Goal: Task Accomplishment & Management: Manage account settings

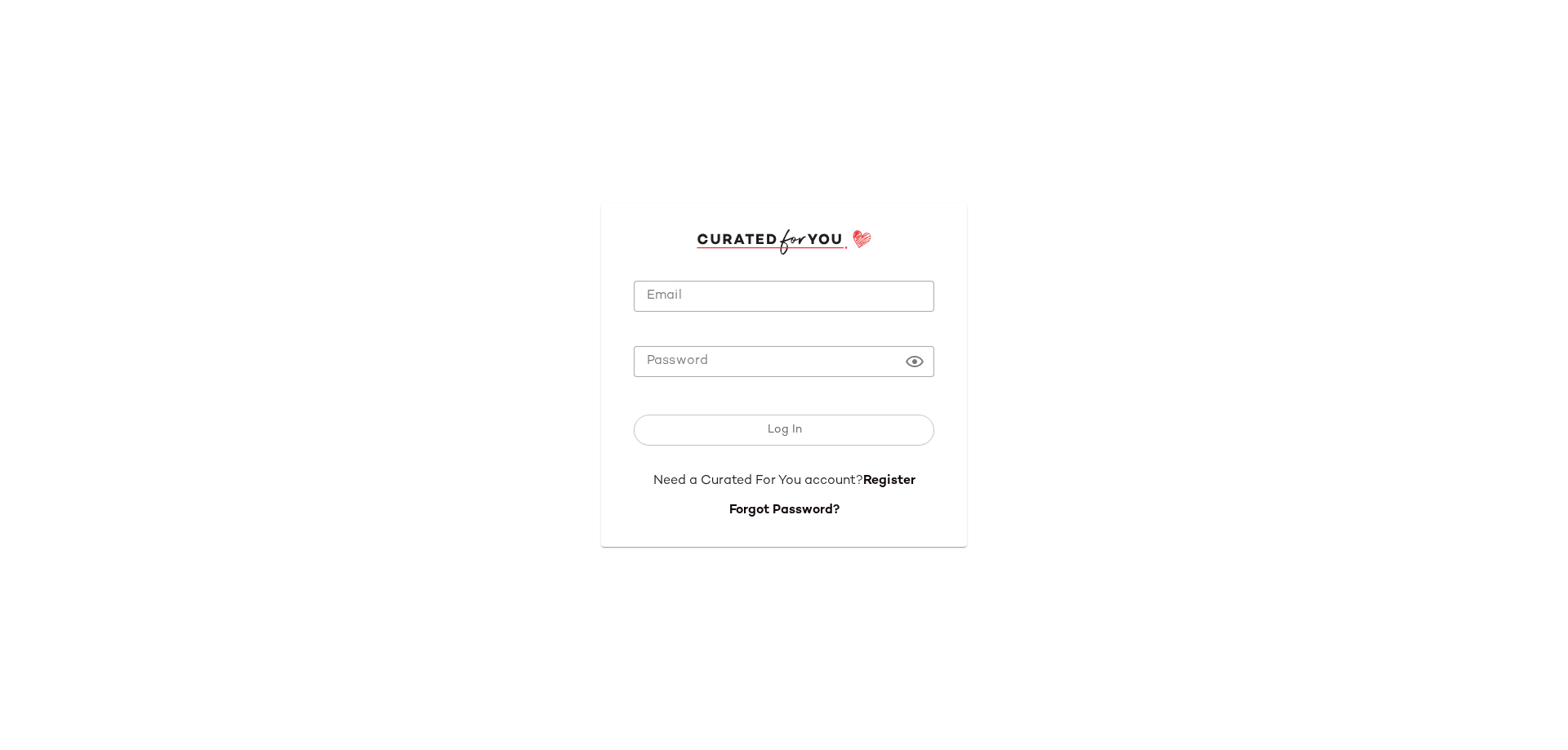
type input "**********"
click at [794, 281] on input "**********" at bounding box center [784, 297] width 301 height 32
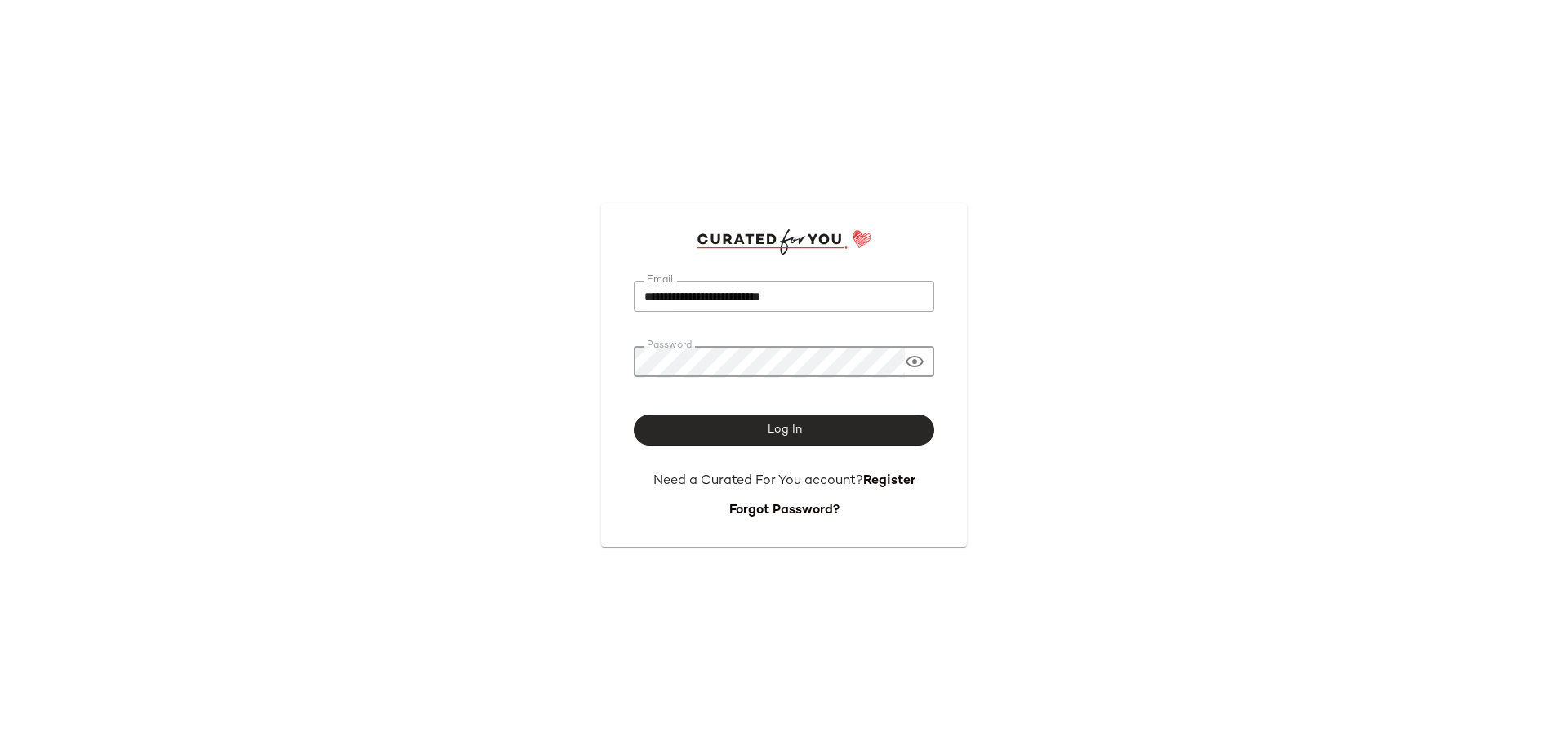
click at [791, 425] on span "Log In" at bounding box center [783, 429] width 35 height 13
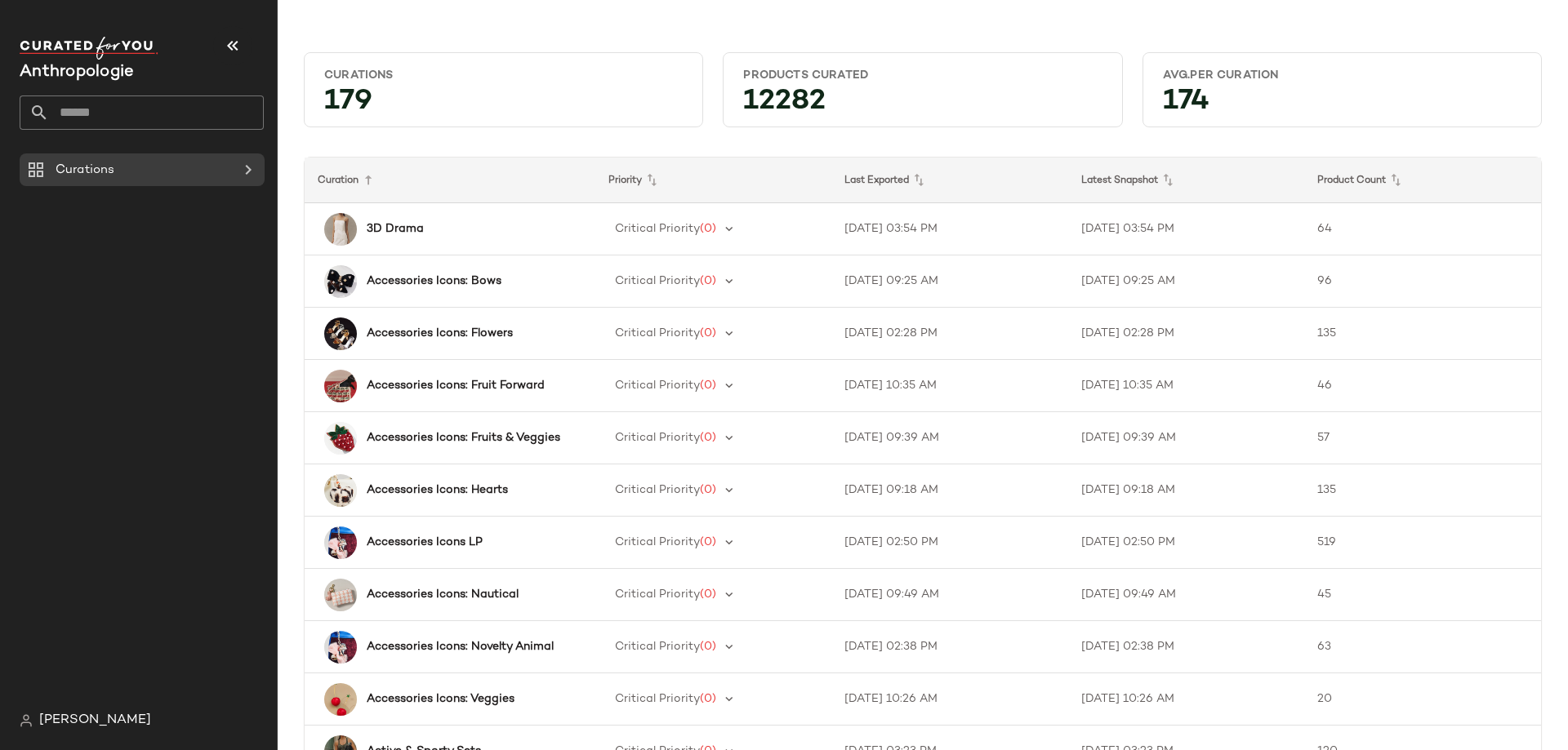
click at [163, 117] on input "text" at bounding box center [156, 113] width 215 height 34
type input "**********"
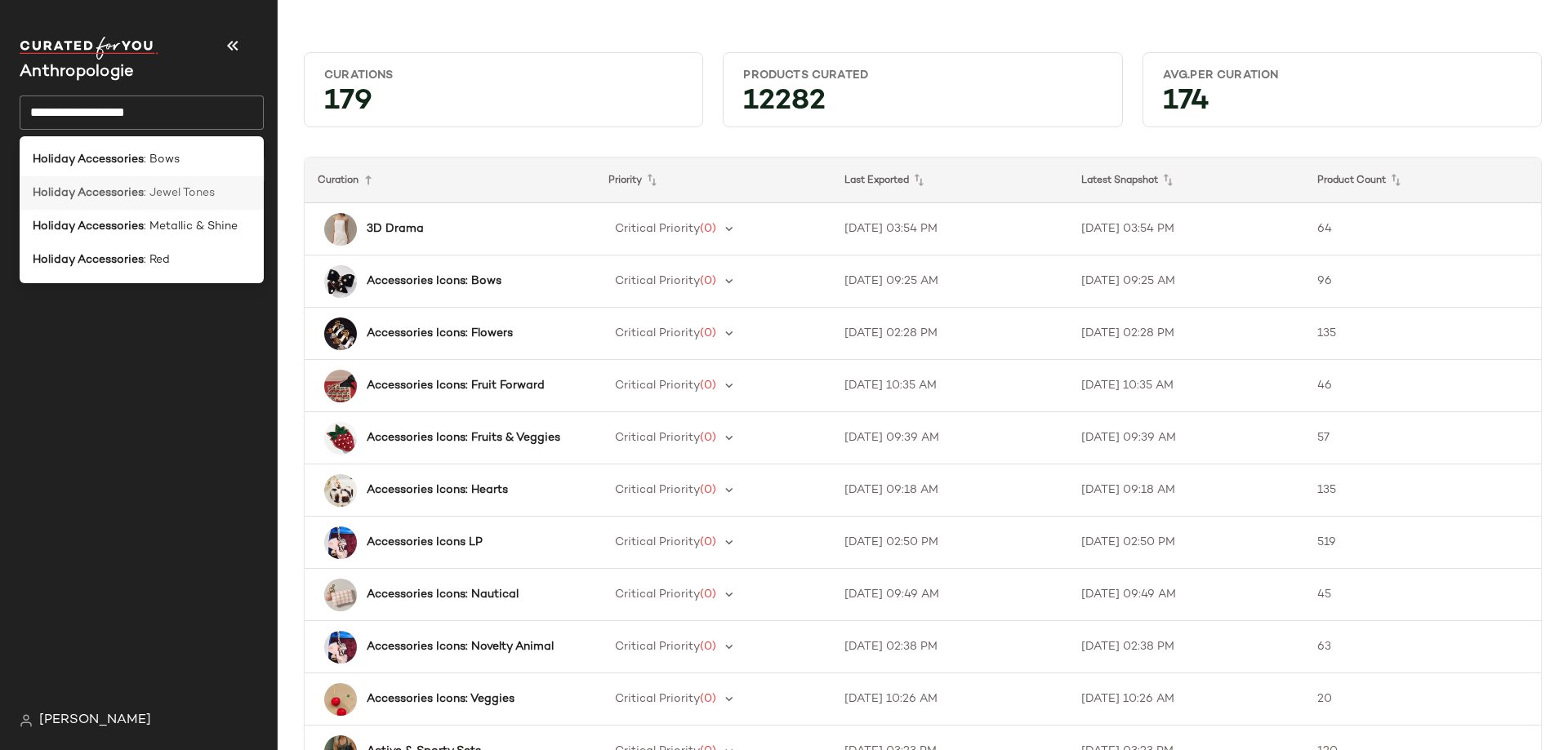
click at [162, 198] on span ": Jewel Tones" at bounding box center [179, 193] width 71 height 17
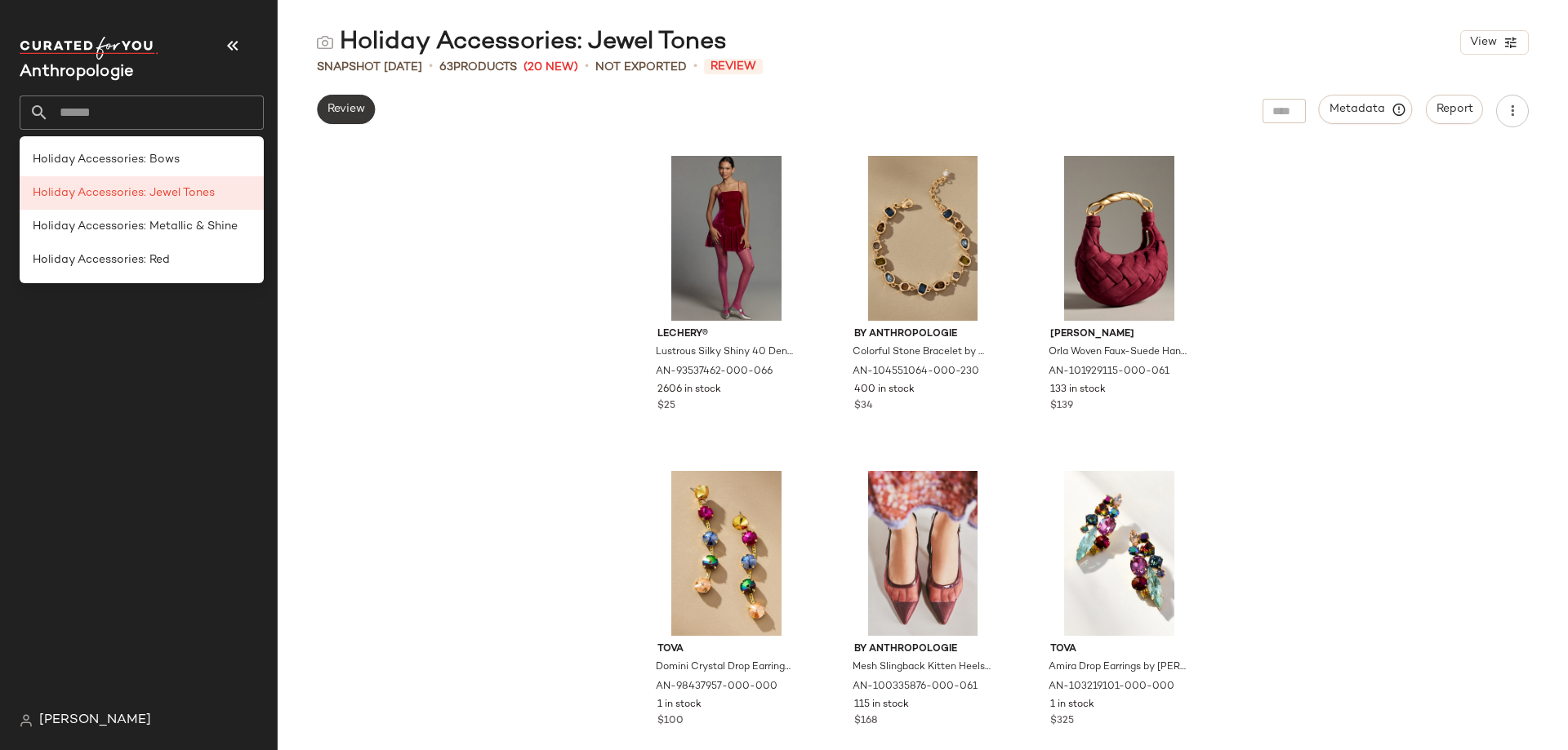
click at [354, 108] on span "Review" at bounding box center [346, 109] width 38 height 13
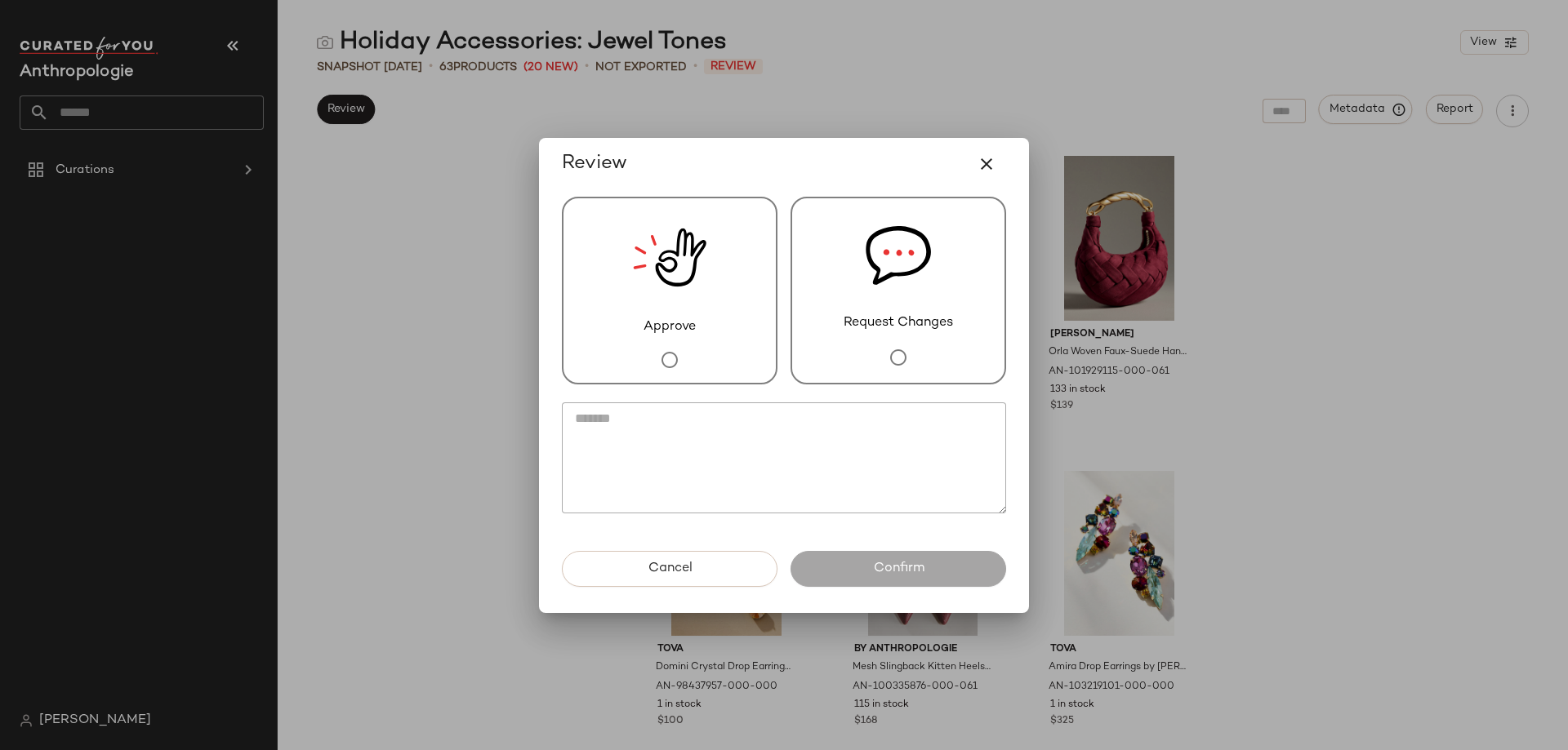
click at [707, 337] on div "Approve" at bounding box center [670, 291] width 216 height 188
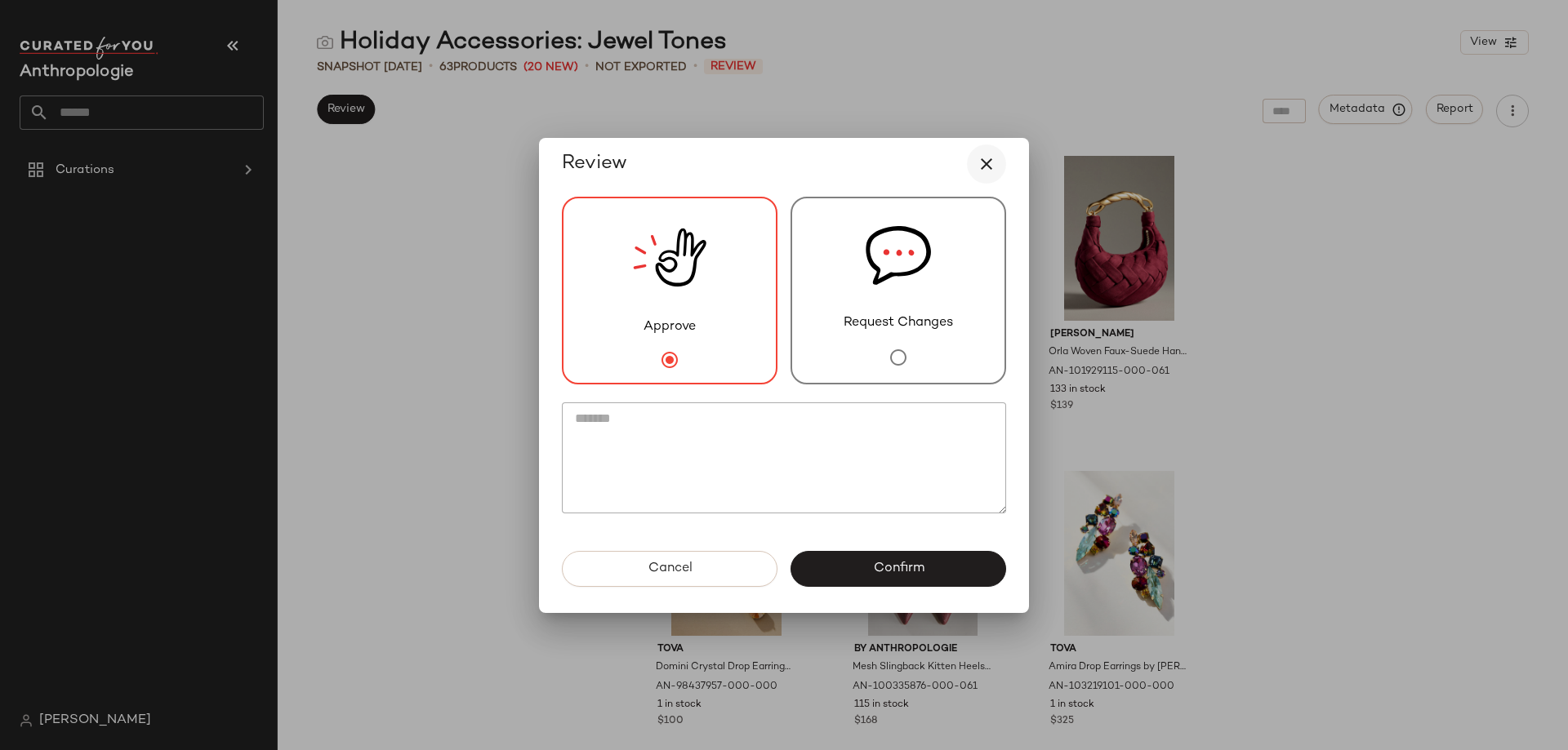
click at [986, 168] on icon "button" at bounding box center [987, 165] width 20 height 20
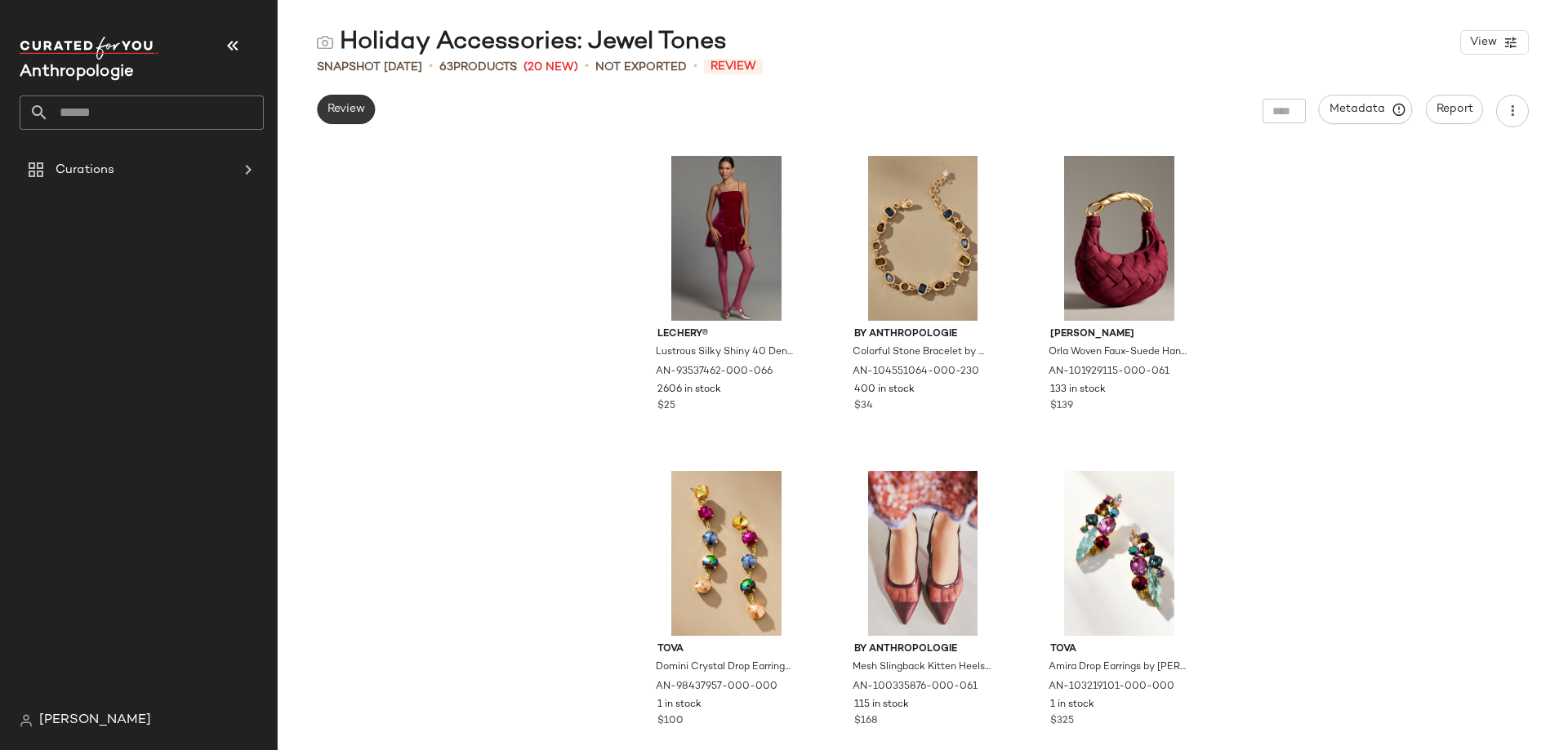
click at [340, 111] on span "Review" at bounding box center [346, 109] width 38 height 13
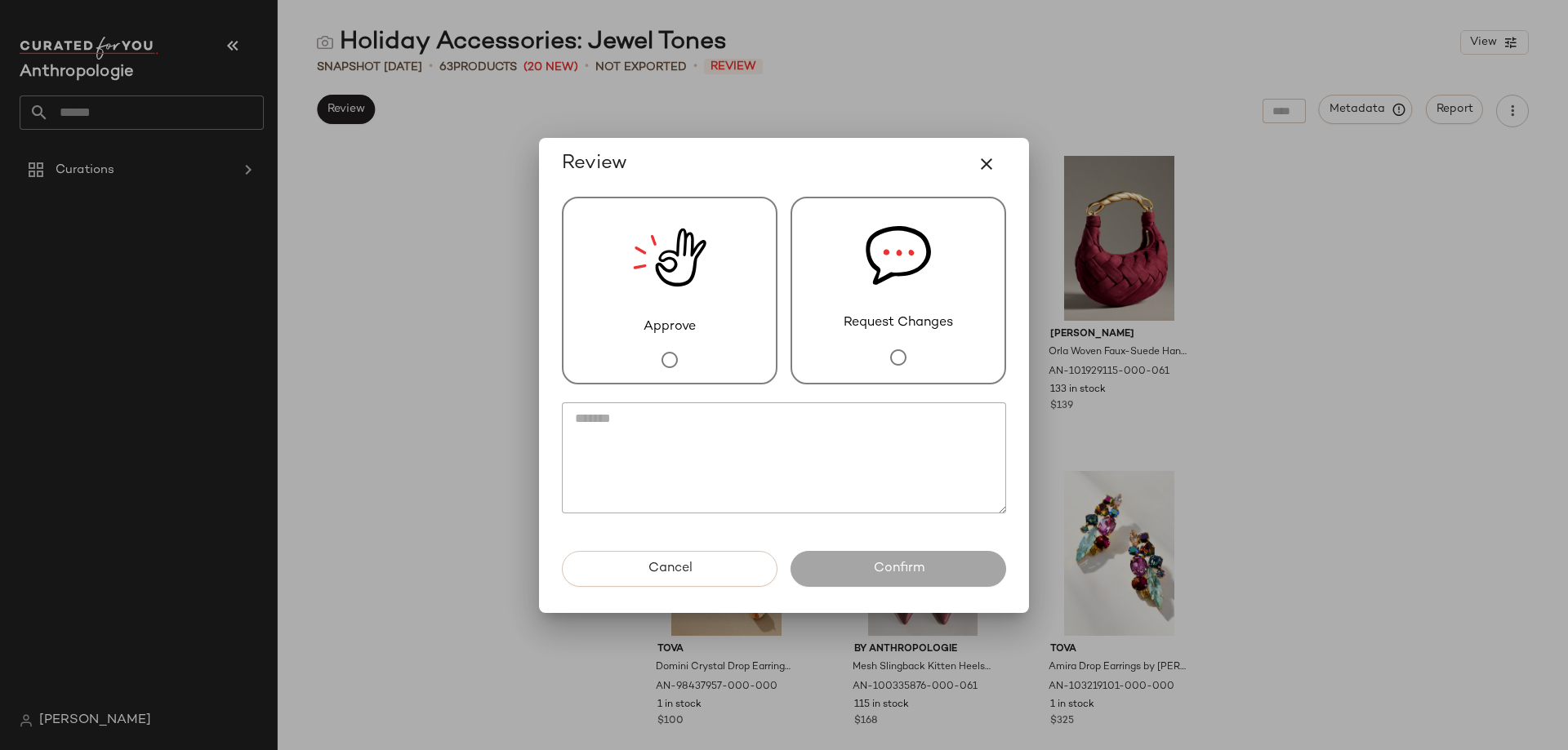
drag, startPoint x: 732, startPoint y: 344, endPoint x: 780, endPoint y: 425, distance: 94.2
click at [732, 344] on div "Approve" at bounding box center [670, 291] width 216 height 188
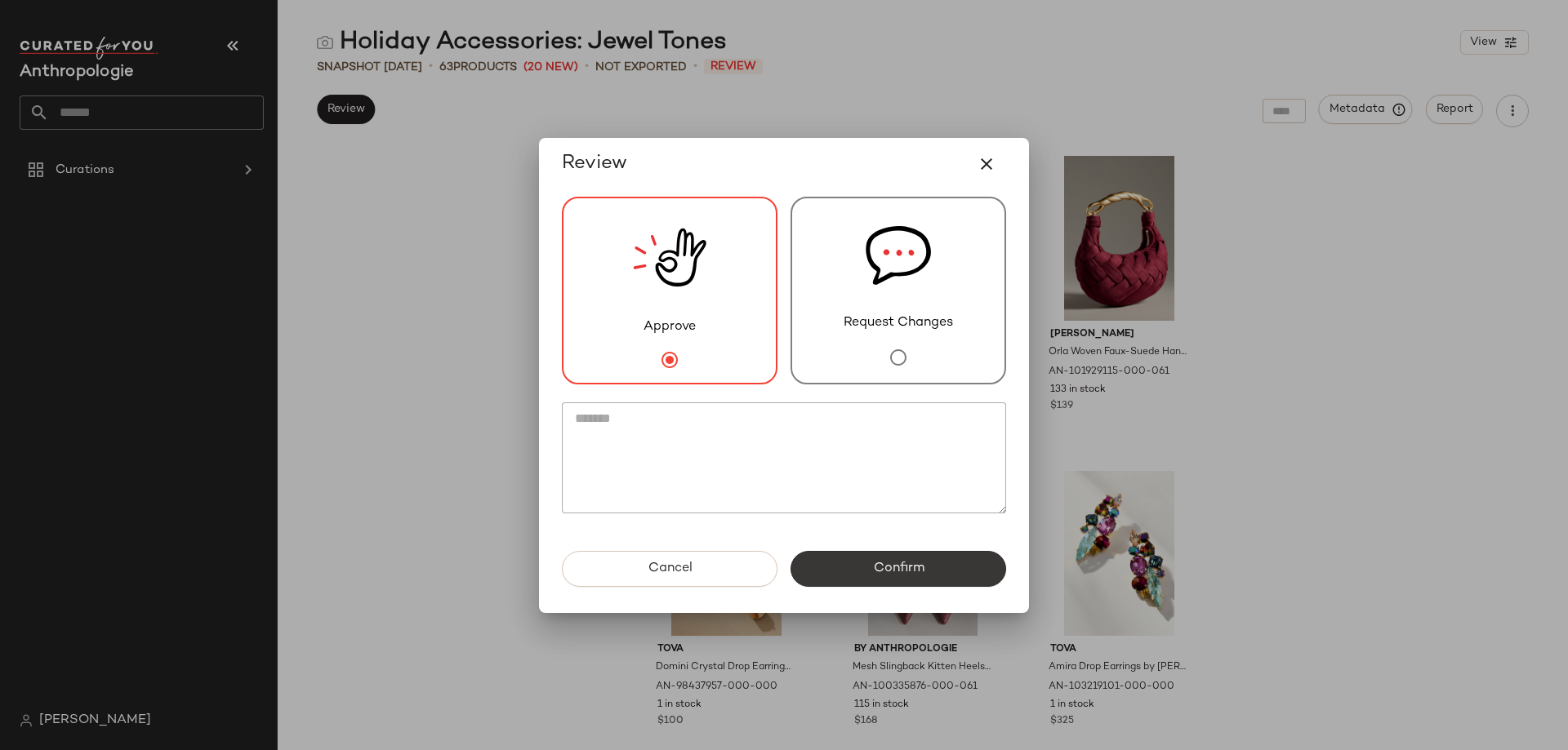
click at [889, 576] on span "Confirm" at bounding box center [898, 569] width 52 height 16
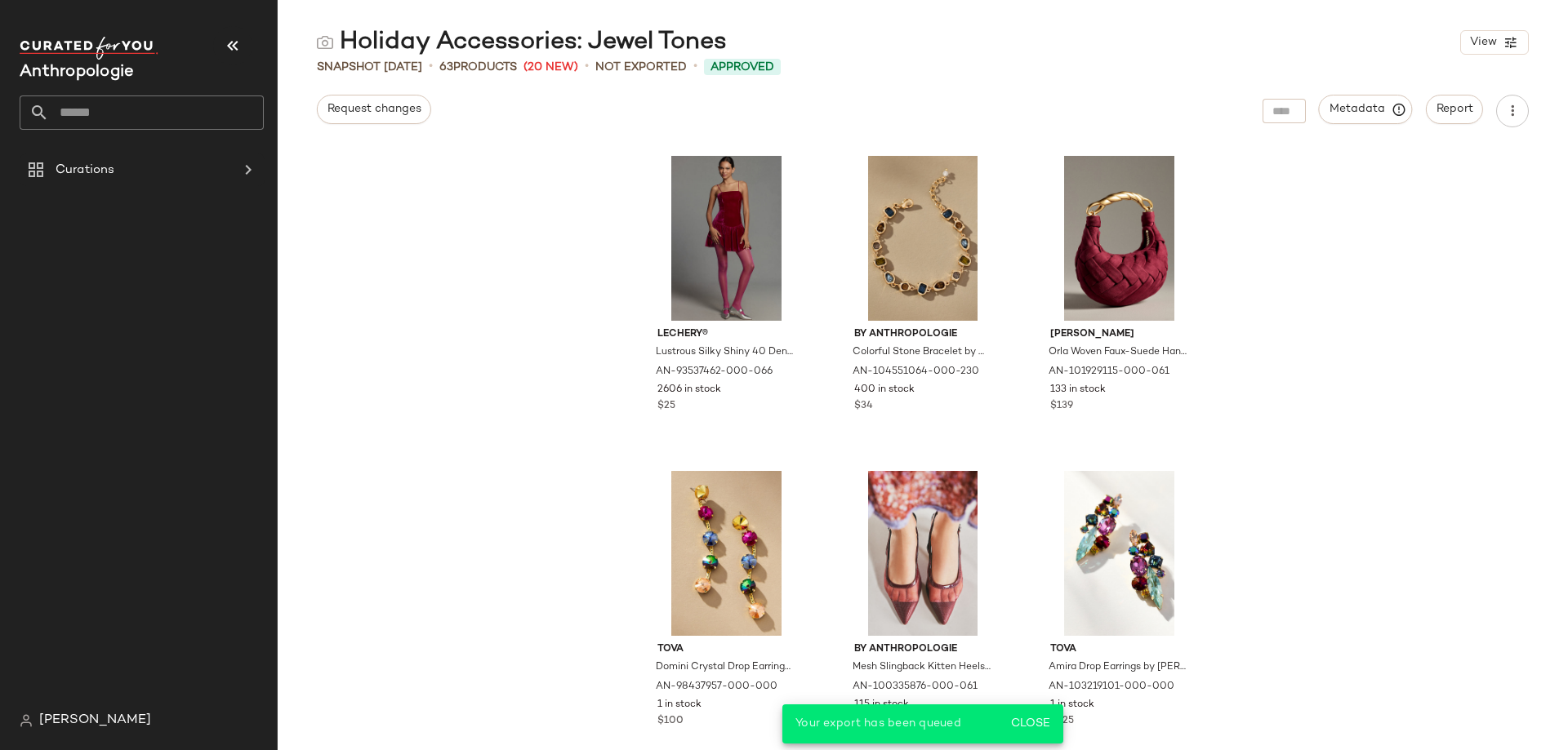
click at [186, 100] on input "text" at bounding box center [156, 113] width 215 height 34
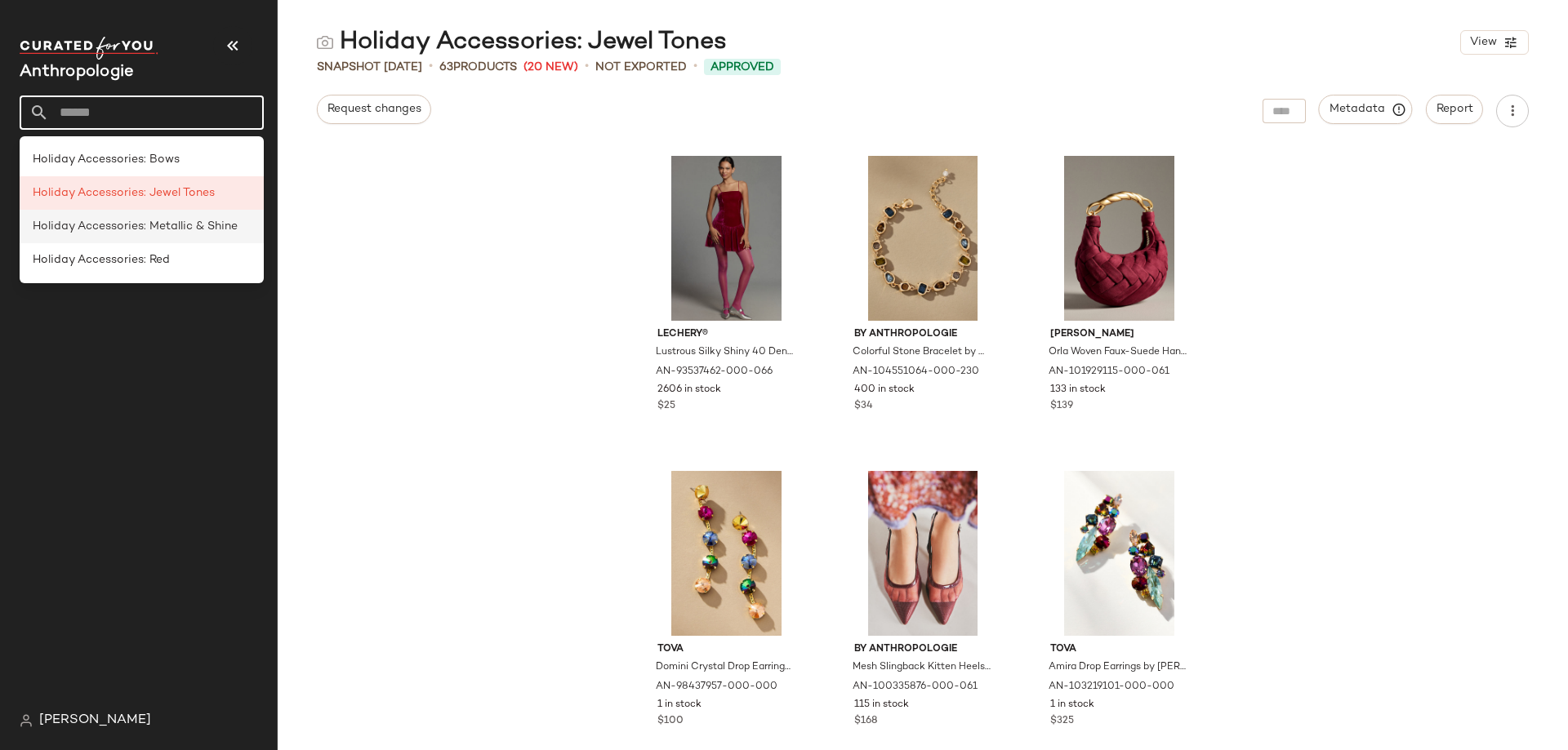
click at [182, 222] on span "Holiday Accessories: Metallic & Shine" at bounding box center [135, 226] width 205 height 17
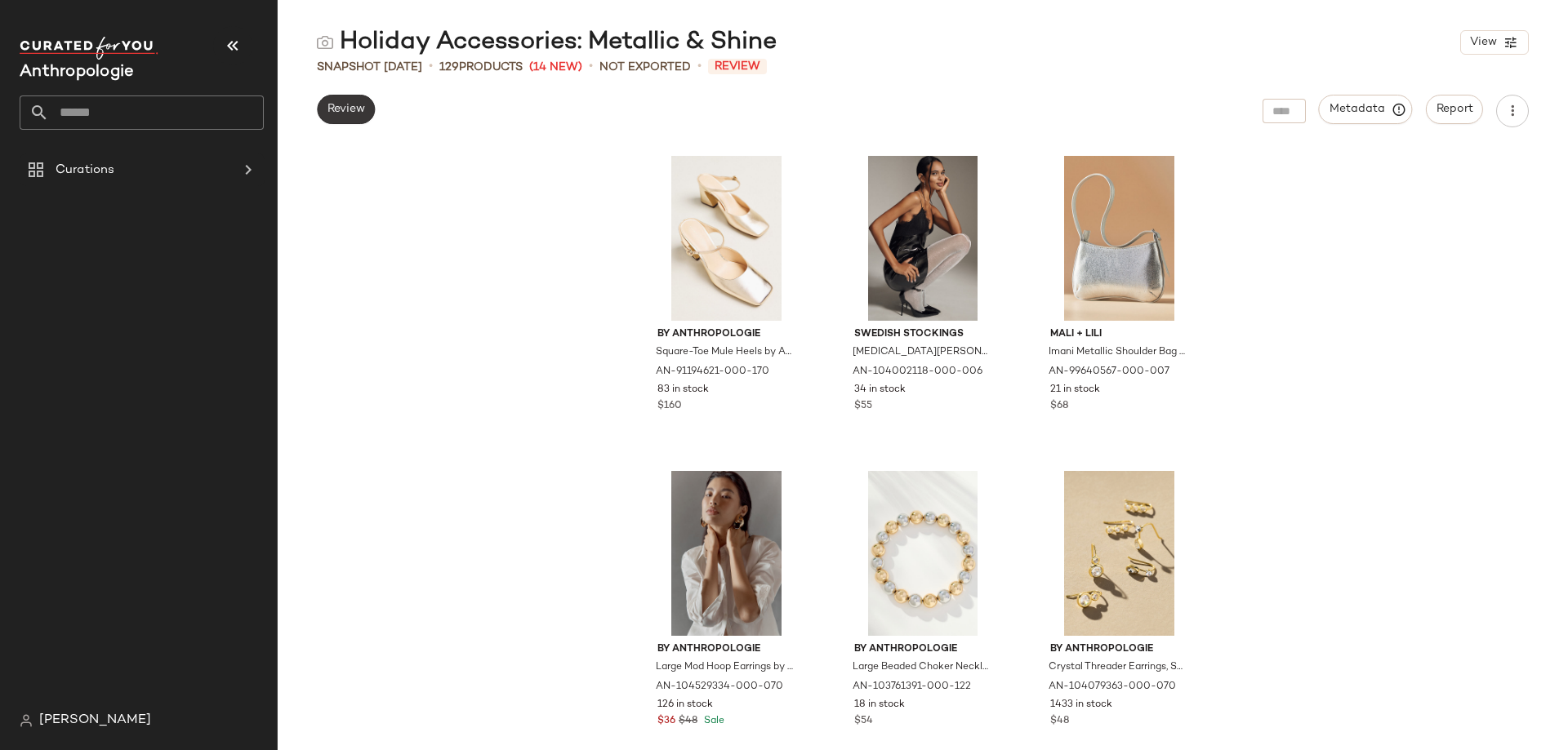
click at [361, 115] on span "Review" at bounding box center [346, 109] width 38 height 13
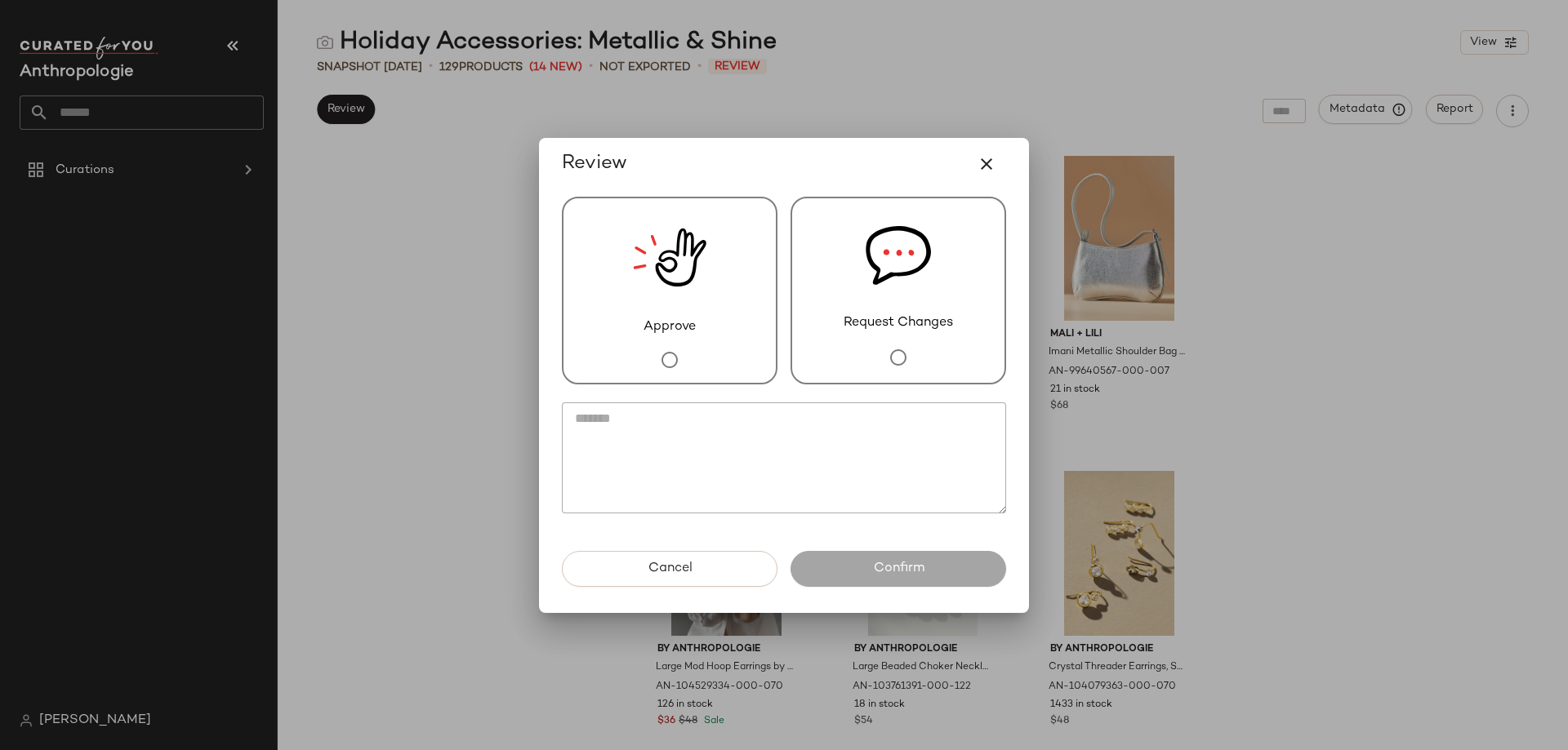
click at [780, 352] on div "Approve Request Changes" at bounding box center [784, 291] width 444 height 188
click at [708, 359] on div "Approve" at bounding box center [670, 291] width 216 height 188
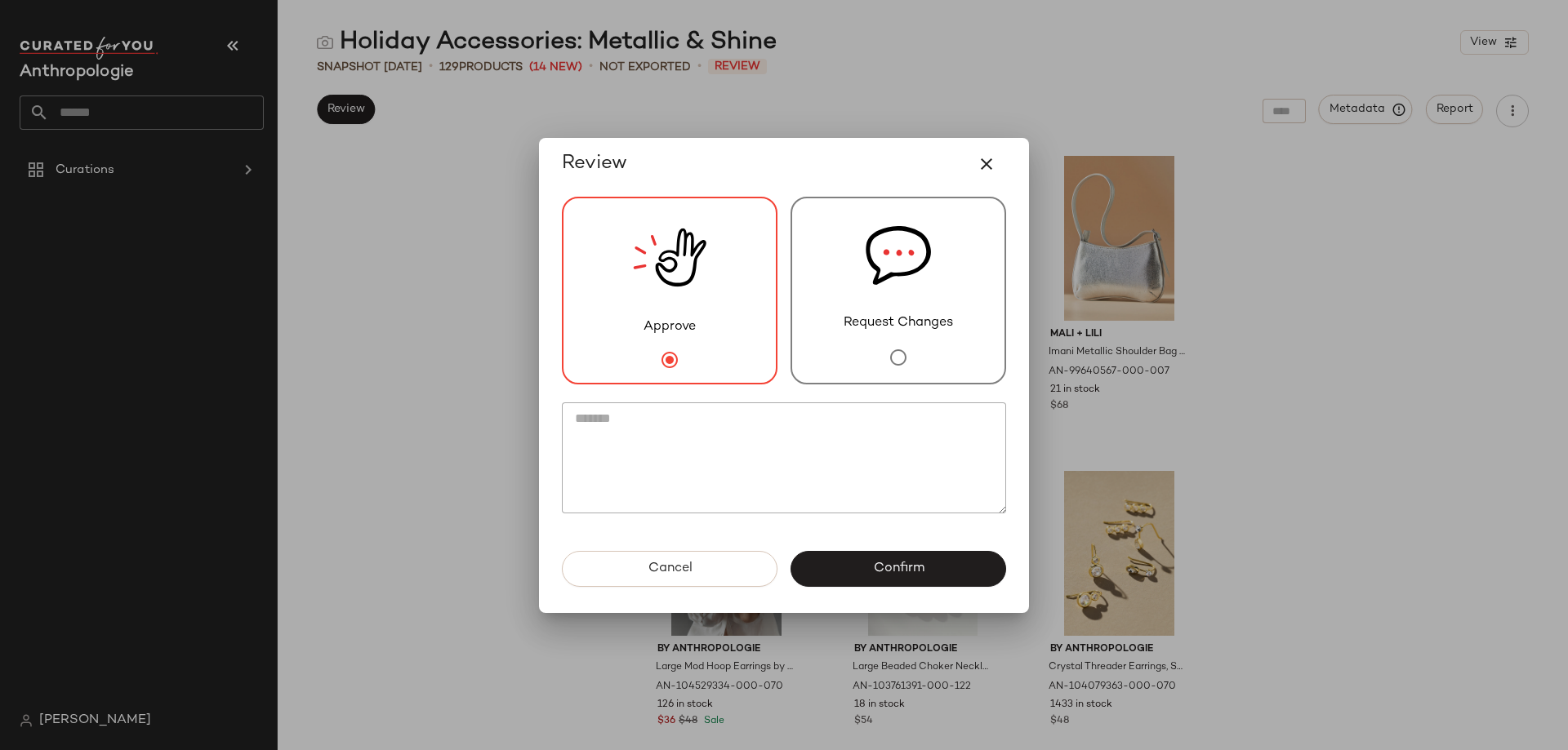
click at [929, 587] on div "Cancel Confirm" at bounding box center [784, 582] width 470 height 62
click at [884, 571] on span "Confirm" at bounding box center [898, 569] width 52 height 16
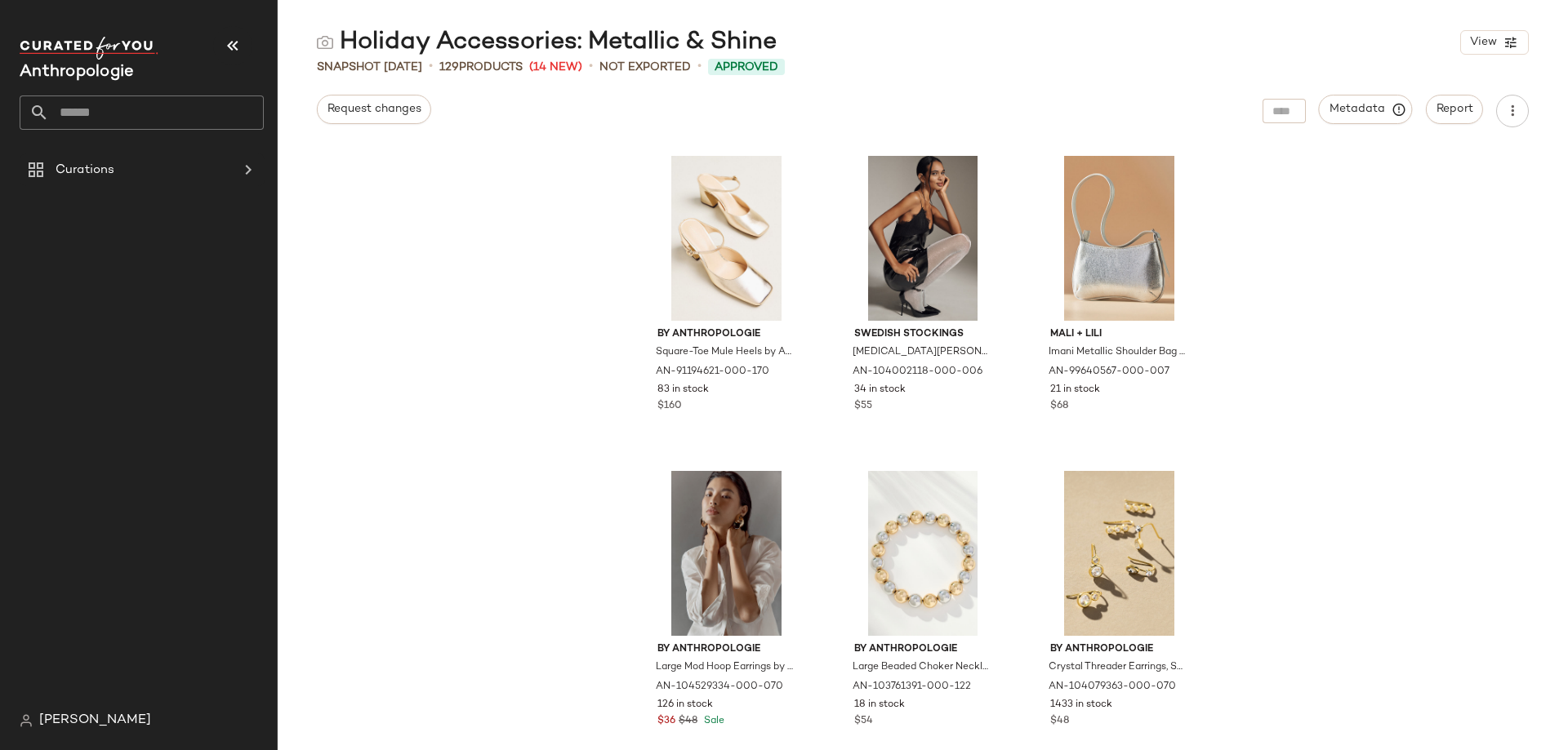
click at [142, 116] on input "text" at bounding box center [156, 113] width 215 height 34
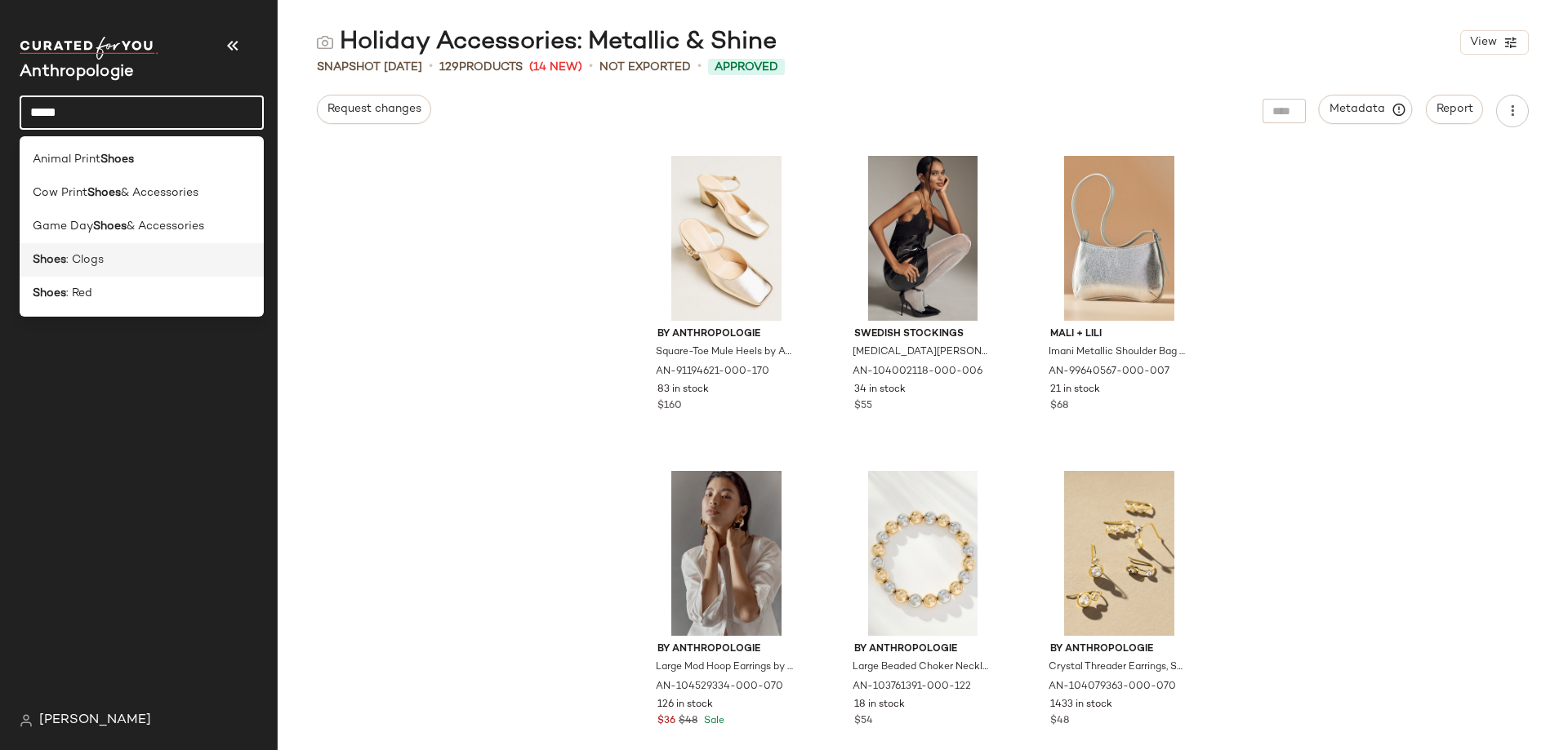
type input "*****"
click at [102, 272] on div "Shoes : Clogs" at bounding box center [142, 261] width 244 height 34
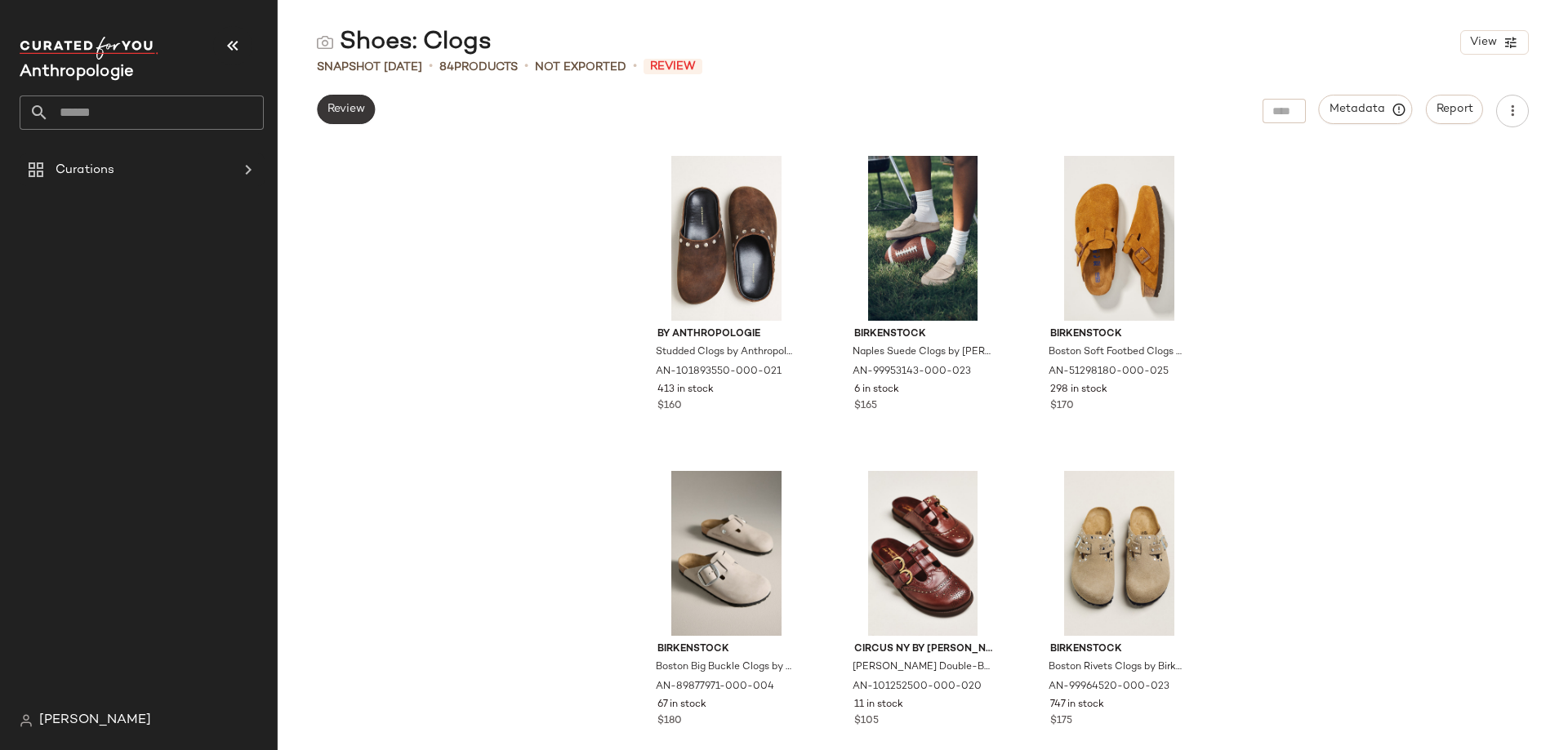
click at [370, 113] on button "Review" at bounding box center [346, 109] width 58 height 29
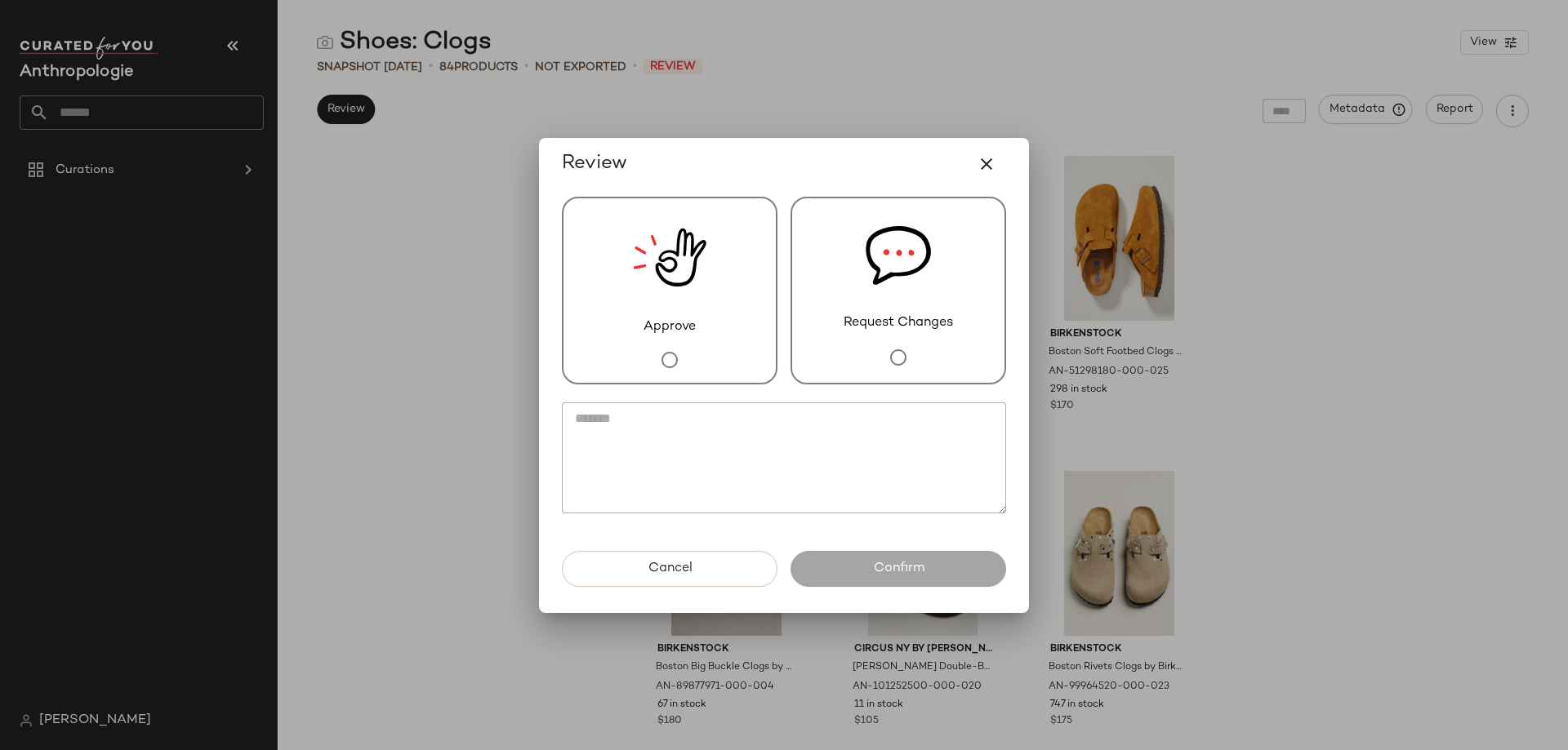
click at [646, 330] on span "Approve" at bounding box center [669, 328] width 52 height 20
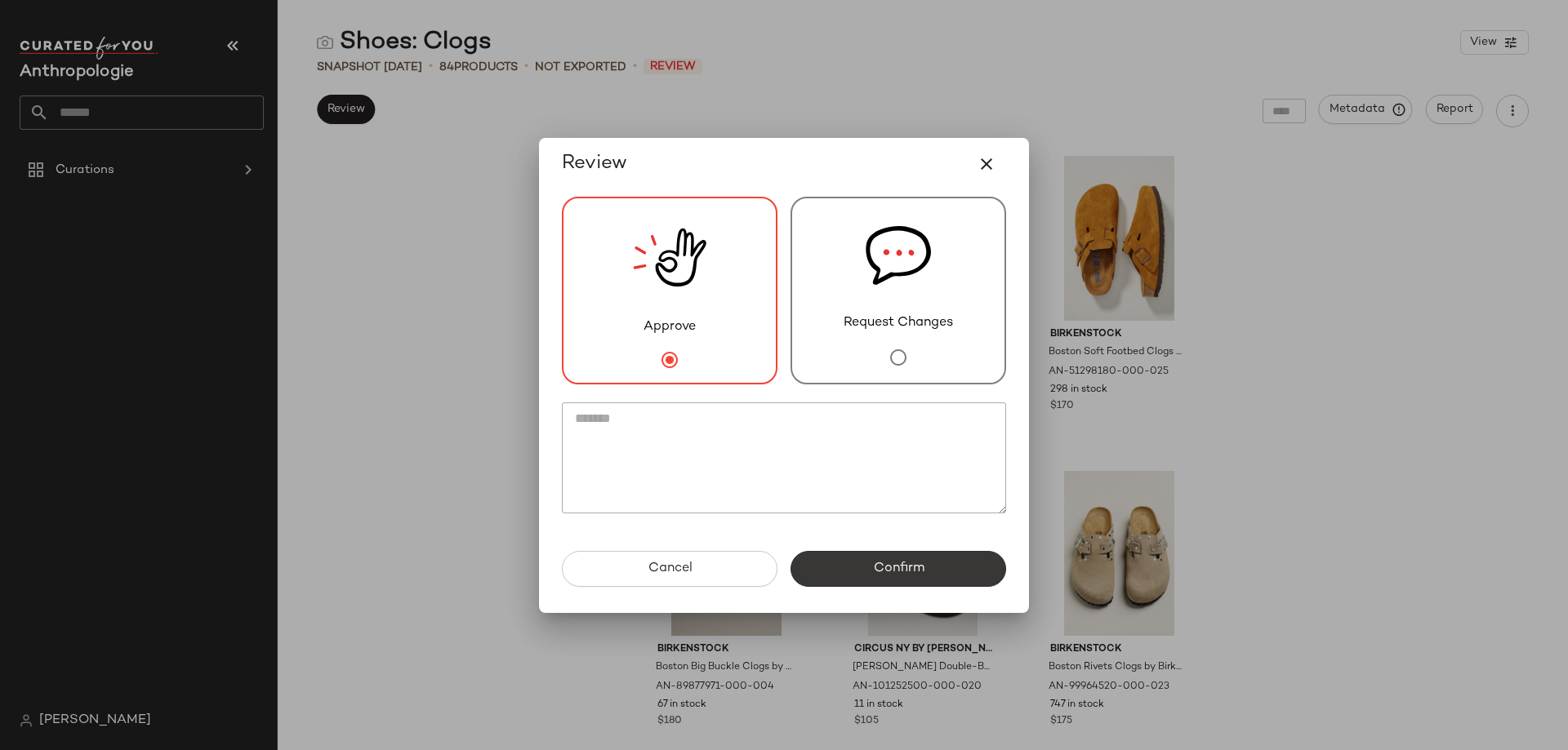
click at [906, 580] on button "Confirm" at bounding box center [899, 569] width 216 height 36
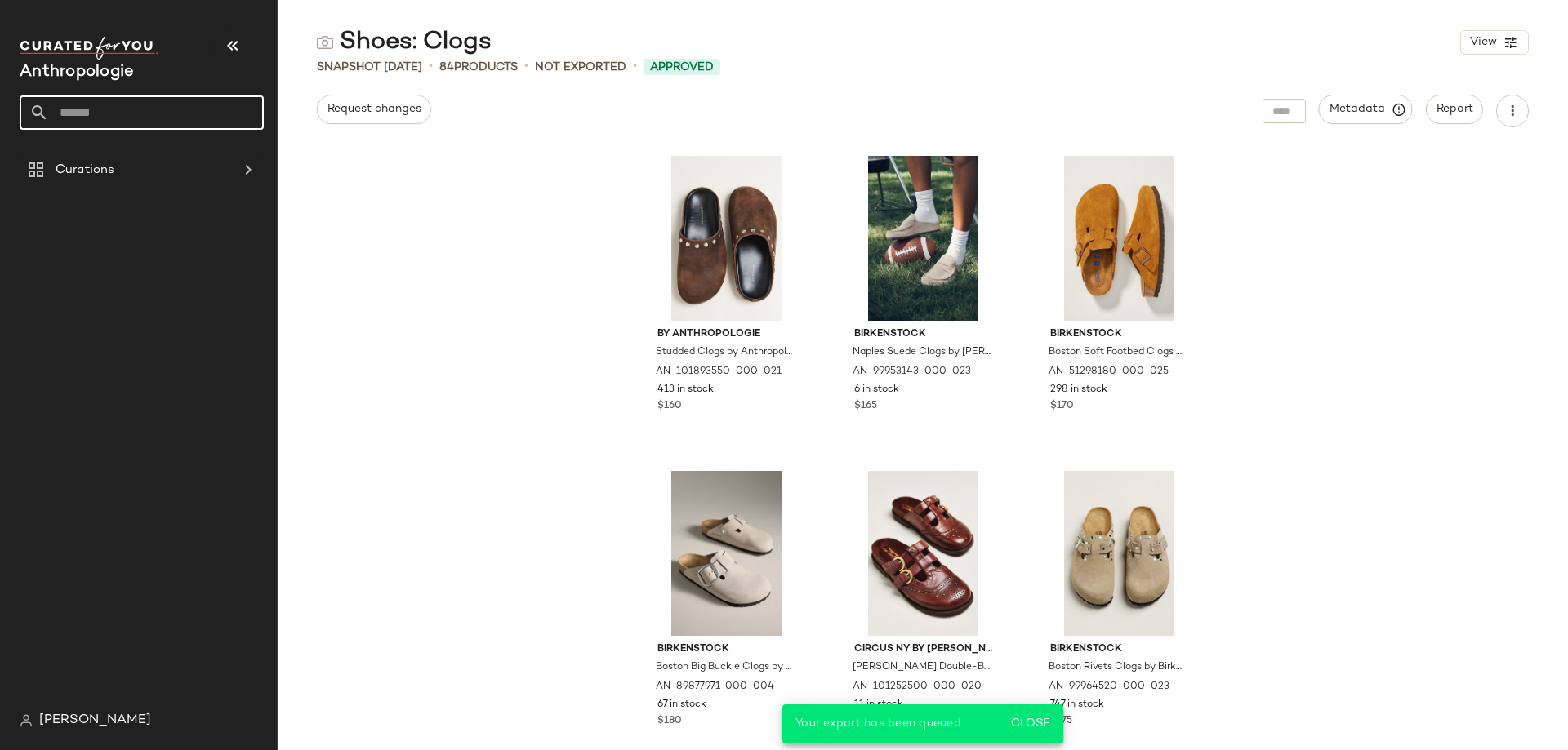
click at [148, 123] on input "text" at bounding box center [156, 113] width 215 height 34
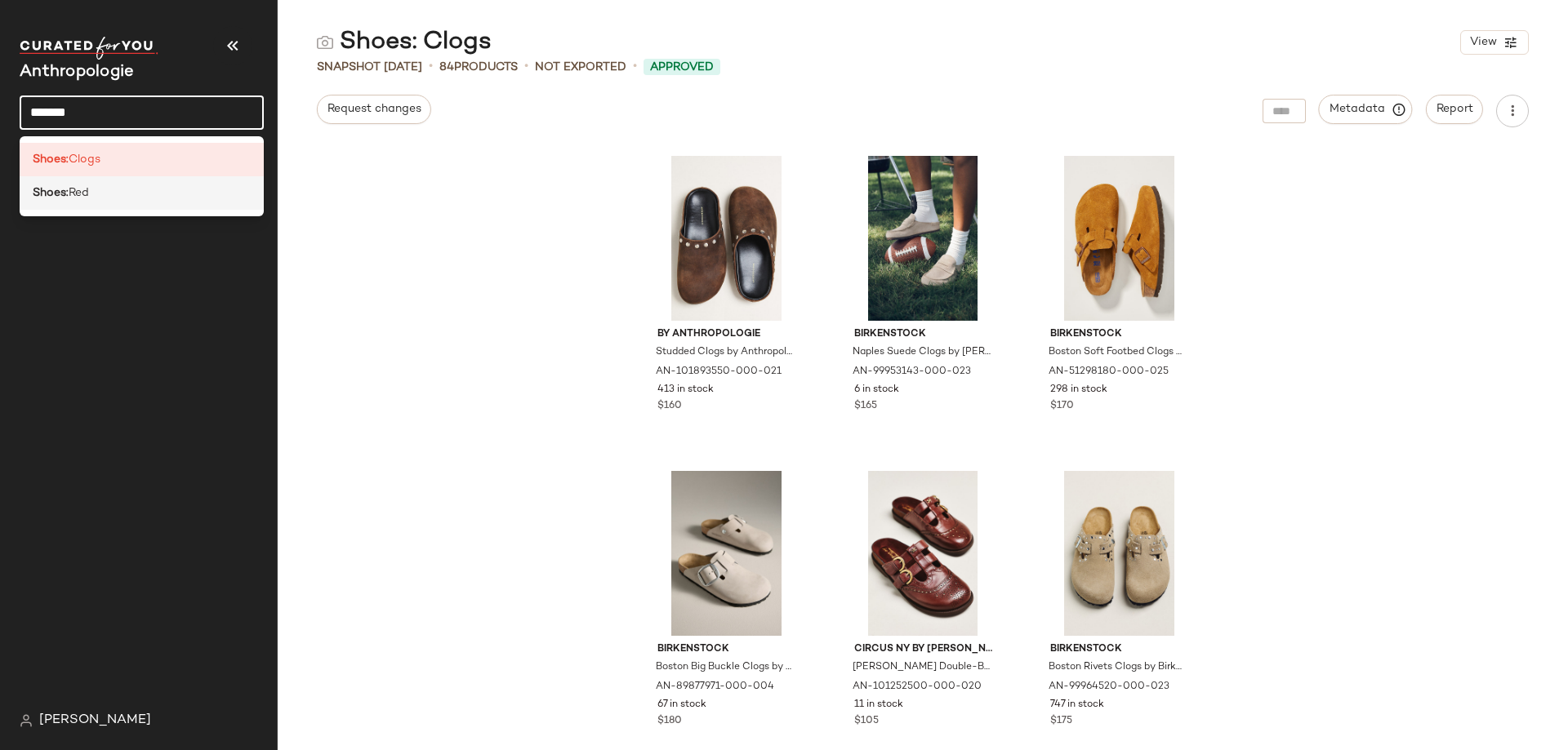
type input "******"
click at [149, 186] on div "Shoes: Red" at bounding box center [142, 193] width 218 height 17
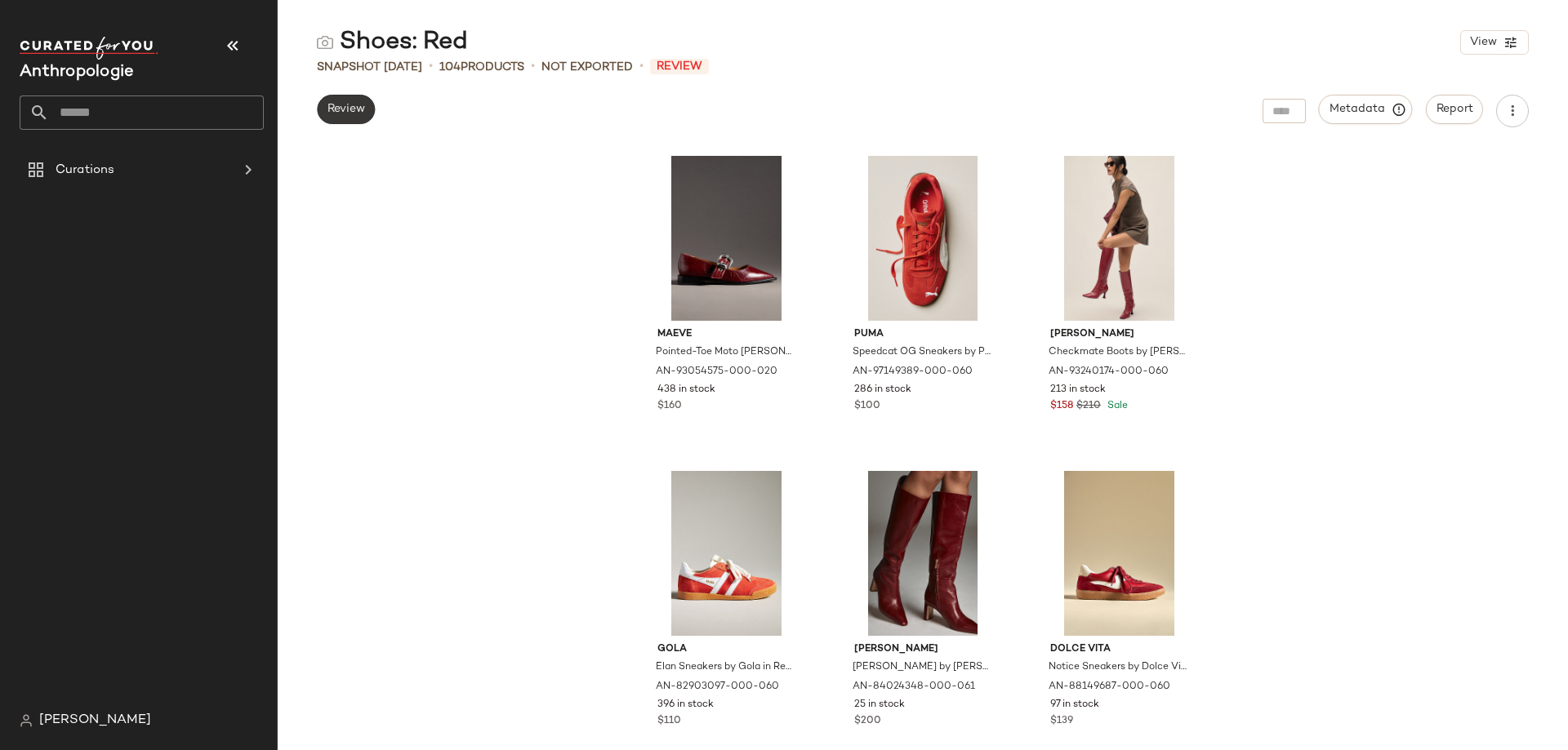
click at [350, 113] on span "Review" at bounding box center [346, 109] width 38 height 13
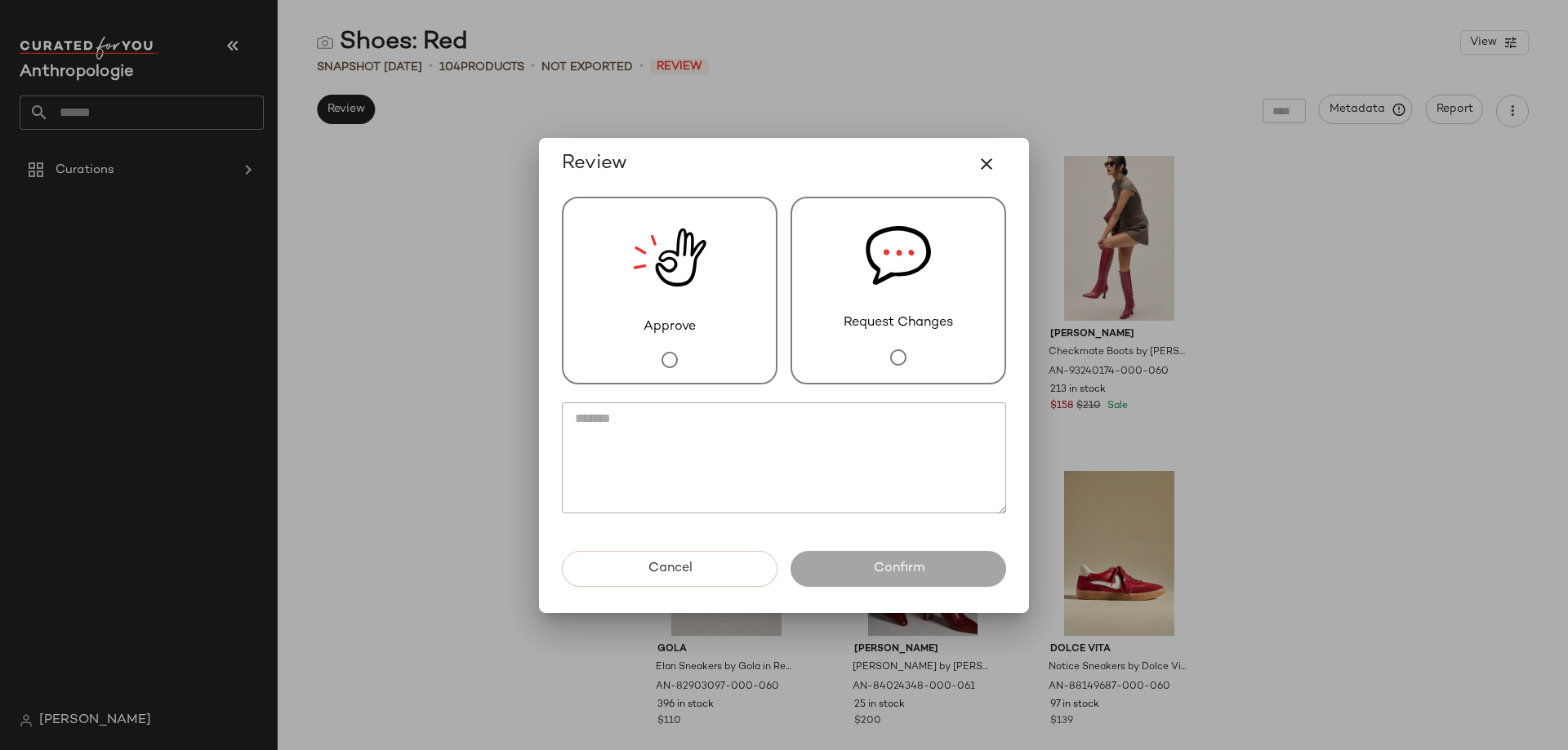
click at [745, 363] on div "Approve" at bounding box center [670, 291] width 216 height 188
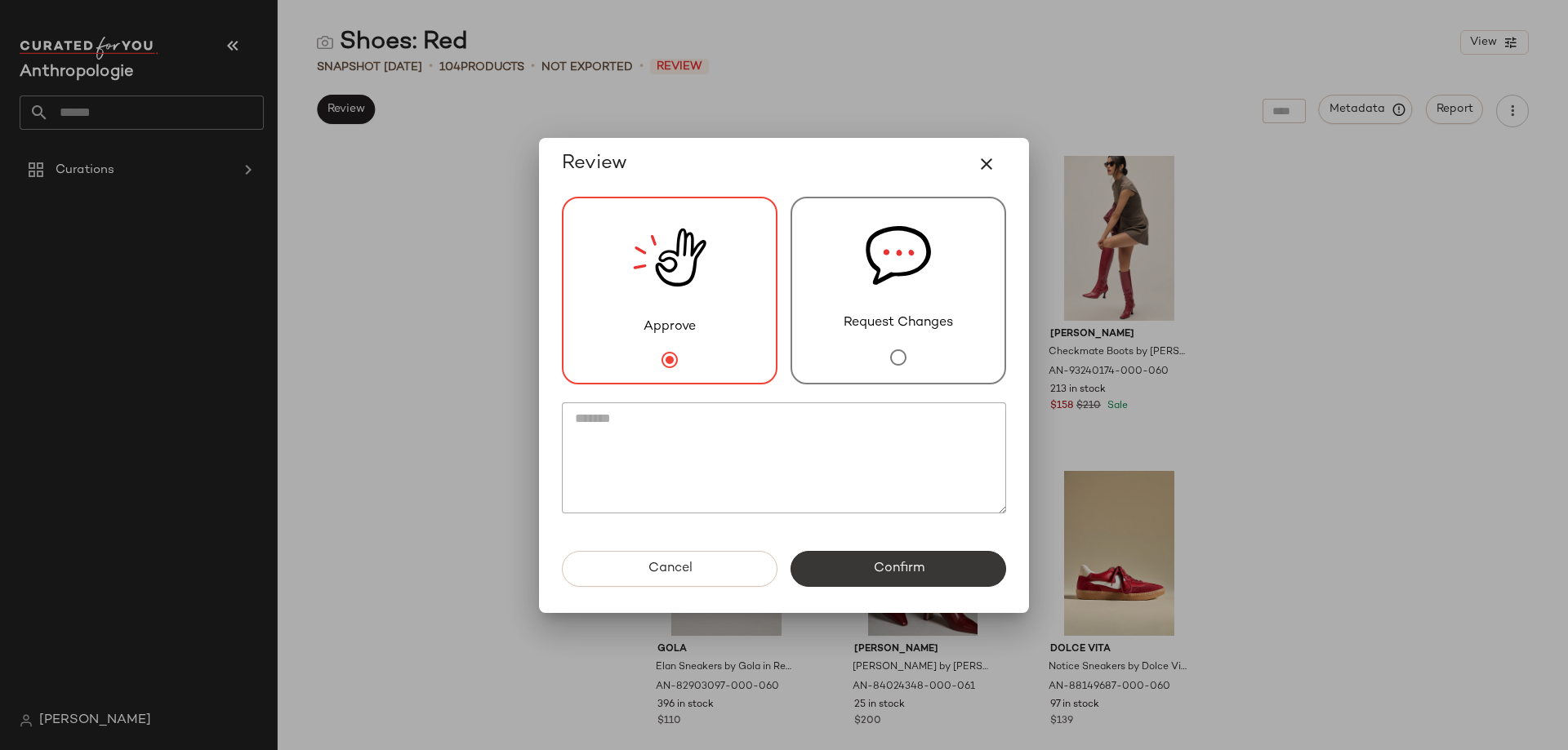
click at [940, 586] on button "Confirm" at bounding box center [899, 569] width 216 height 36
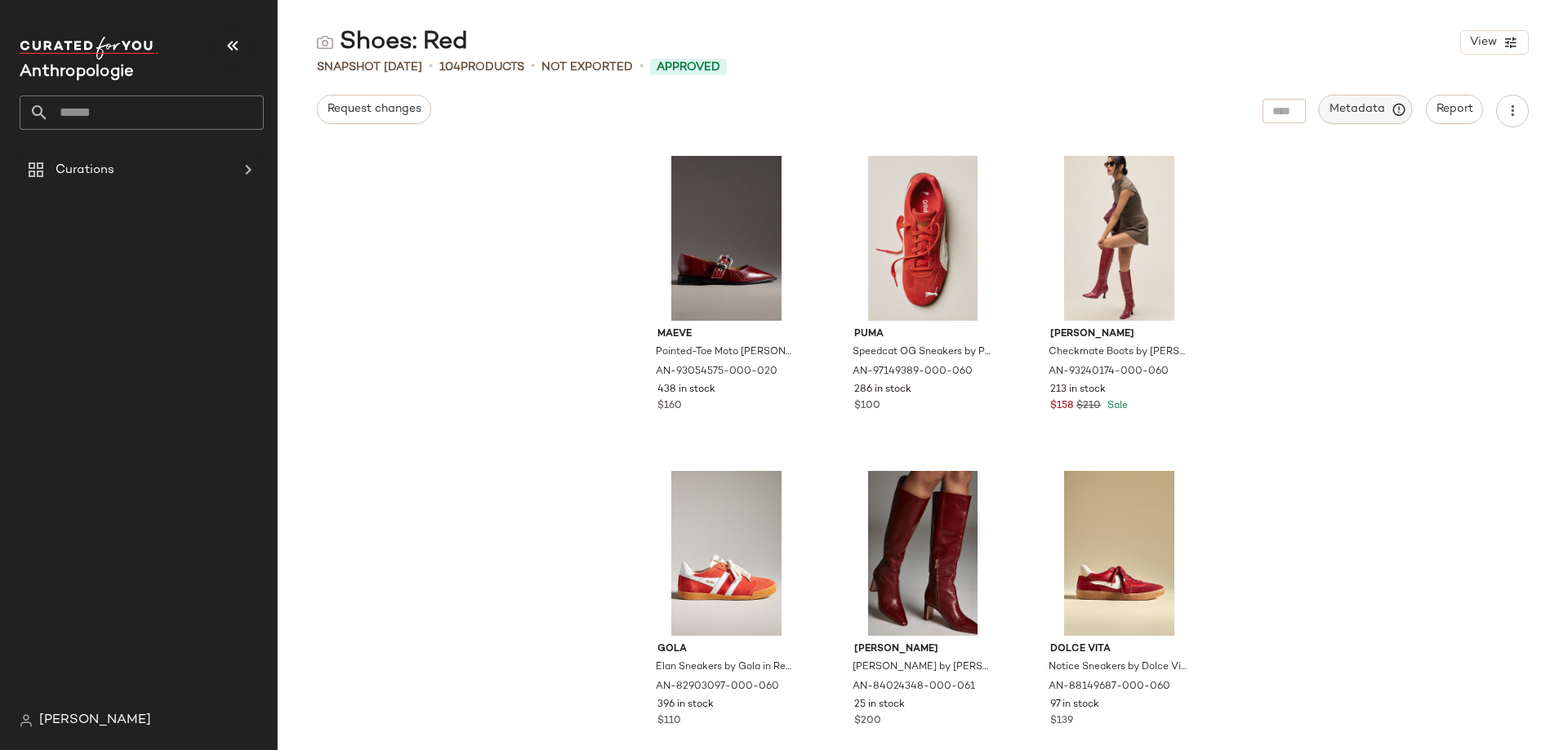
click at [1359, 120] on button "Metadata" at bounding box center [1366, 109] width 94 height 29
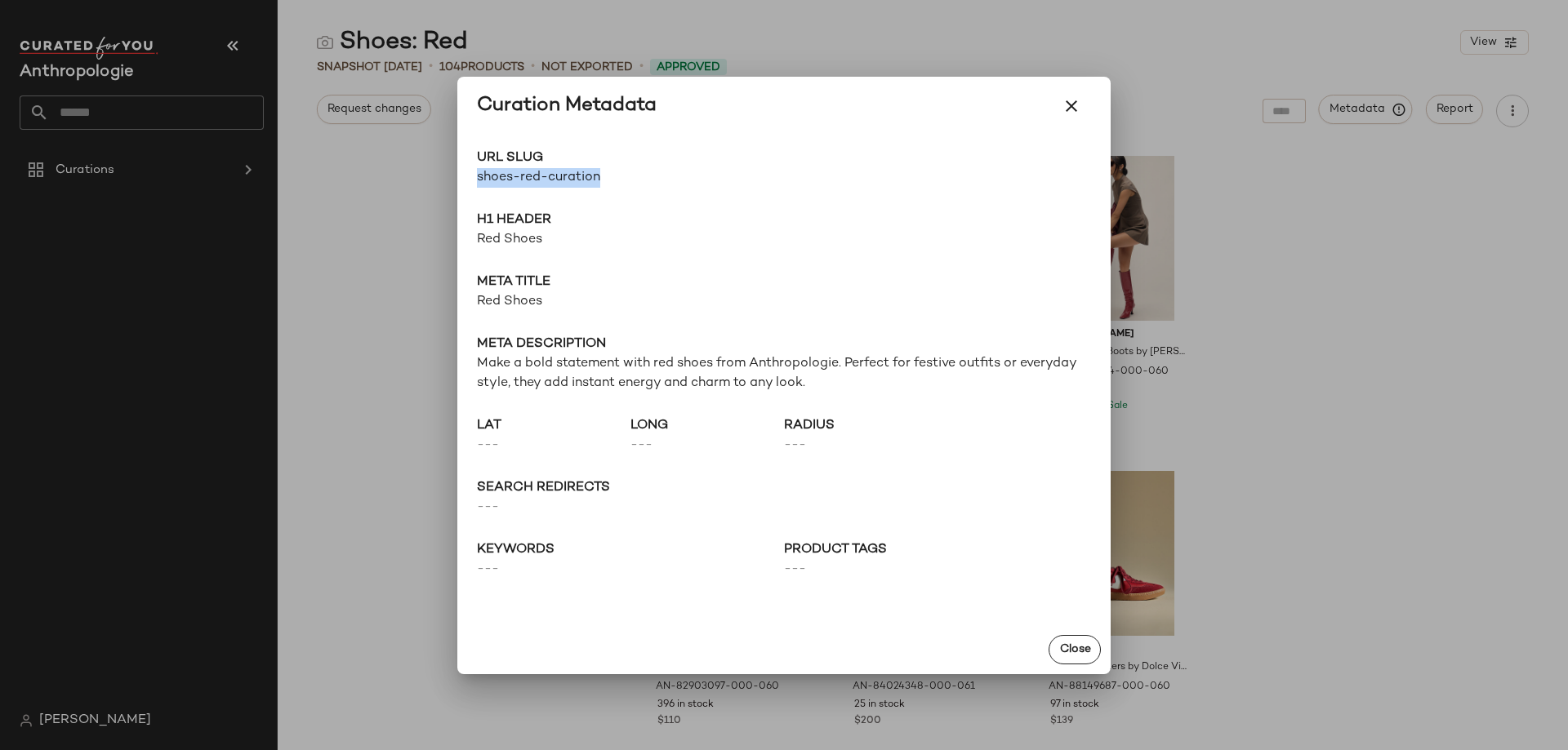
drag, startPoint x: 588, startPoint y: 182, endPoint x: 462, endPoint y: 175, distance: 126.2
click at [462, 175] on div "URL Slug shoes-red-curation Go to Shop H1 Header Red Shoes Meta title Red Shoes…" at bounding box center [784, 380] width 653 height 490
copy span "shoes-red-curation"
click at [1081, 107] on icon "button" at bounding box center [1072, 106] width 20 height 20
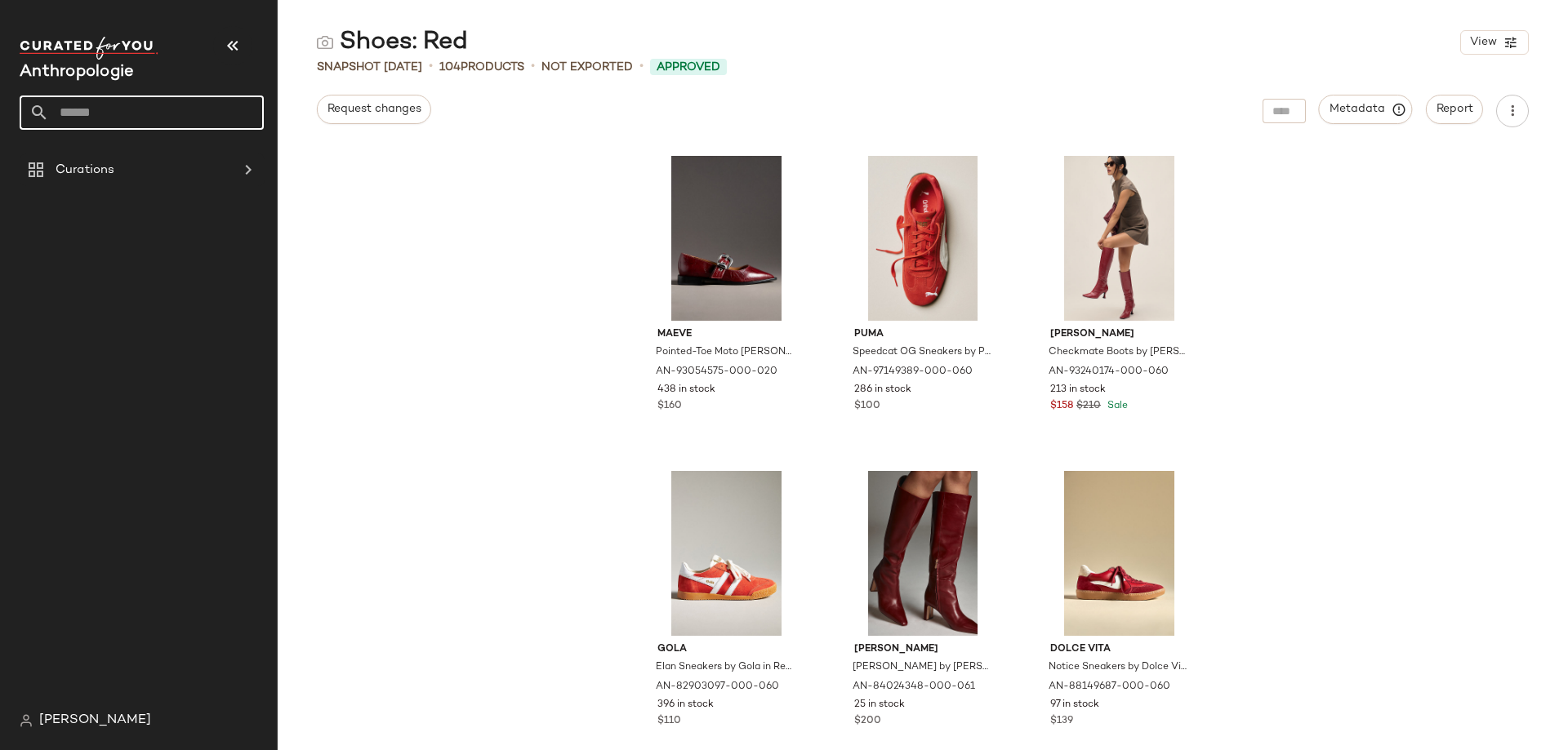
click at [166, 105] on input "text" at bounding box center [156, 113] width 215 height 34
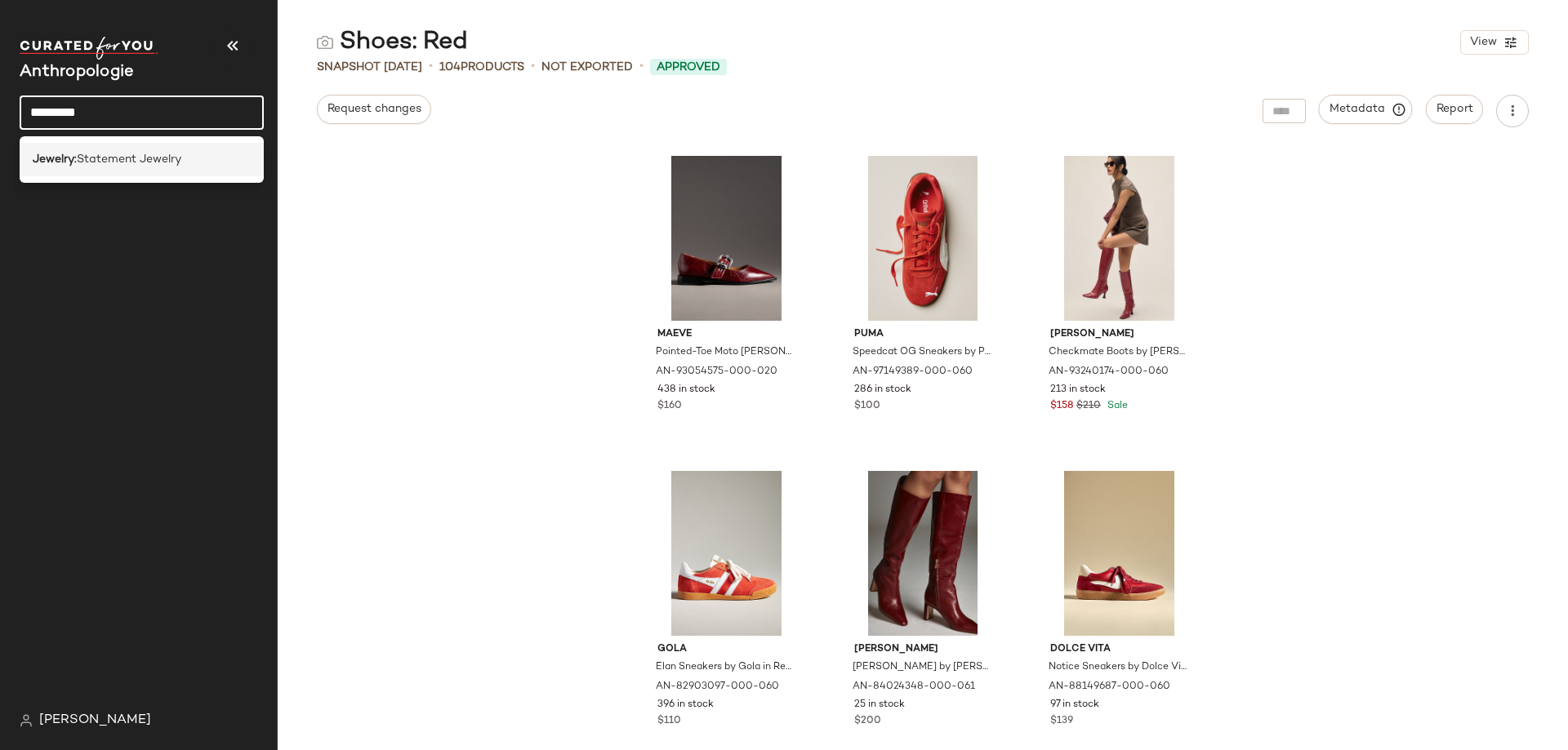
type input "********"
click at [149, 168] on div "Jewelry: Statement Jewelry" at bounding box center [142, 160] width 244 height 34
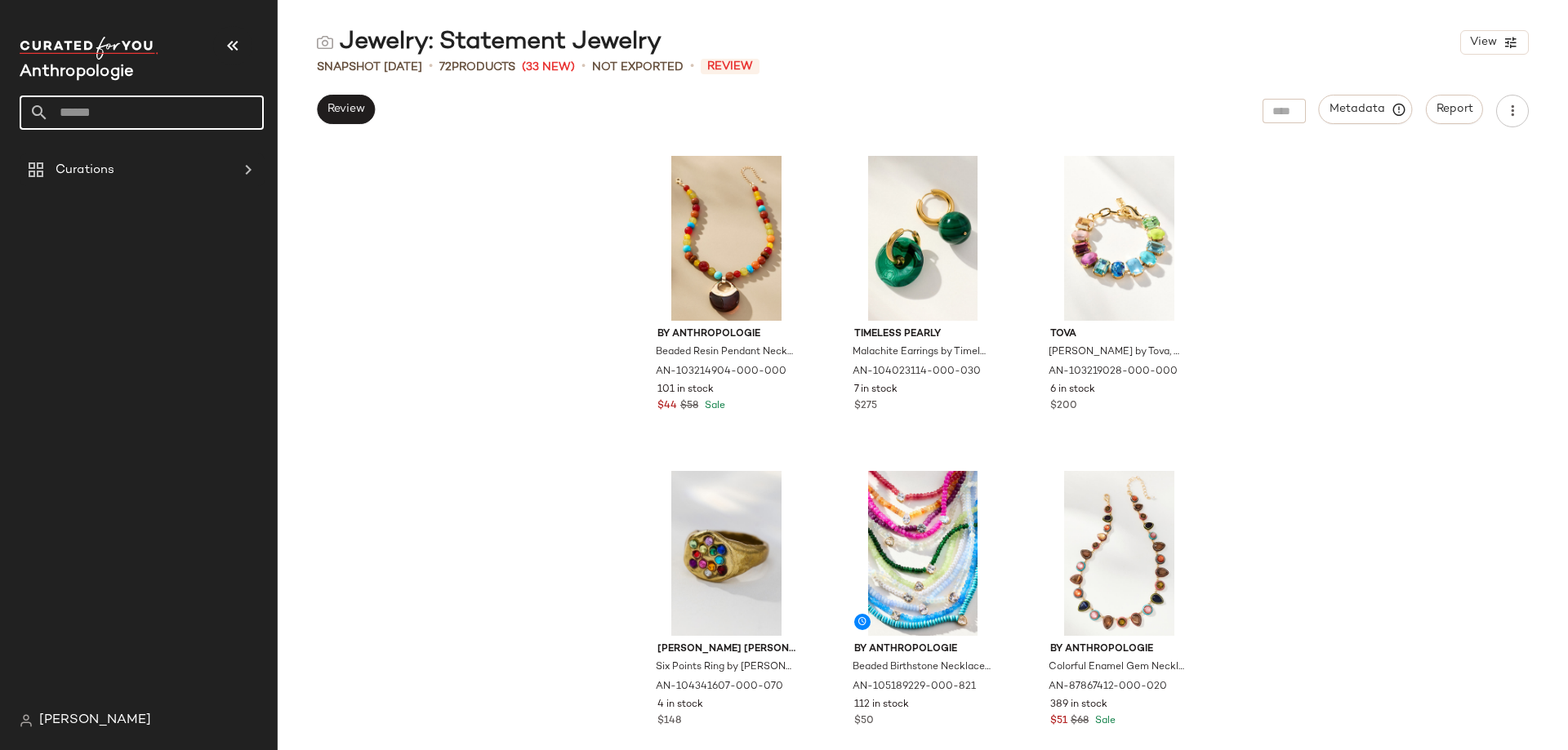
click at [137, 110] on input "text" at bounding box center [156, 113] width 215 height 34
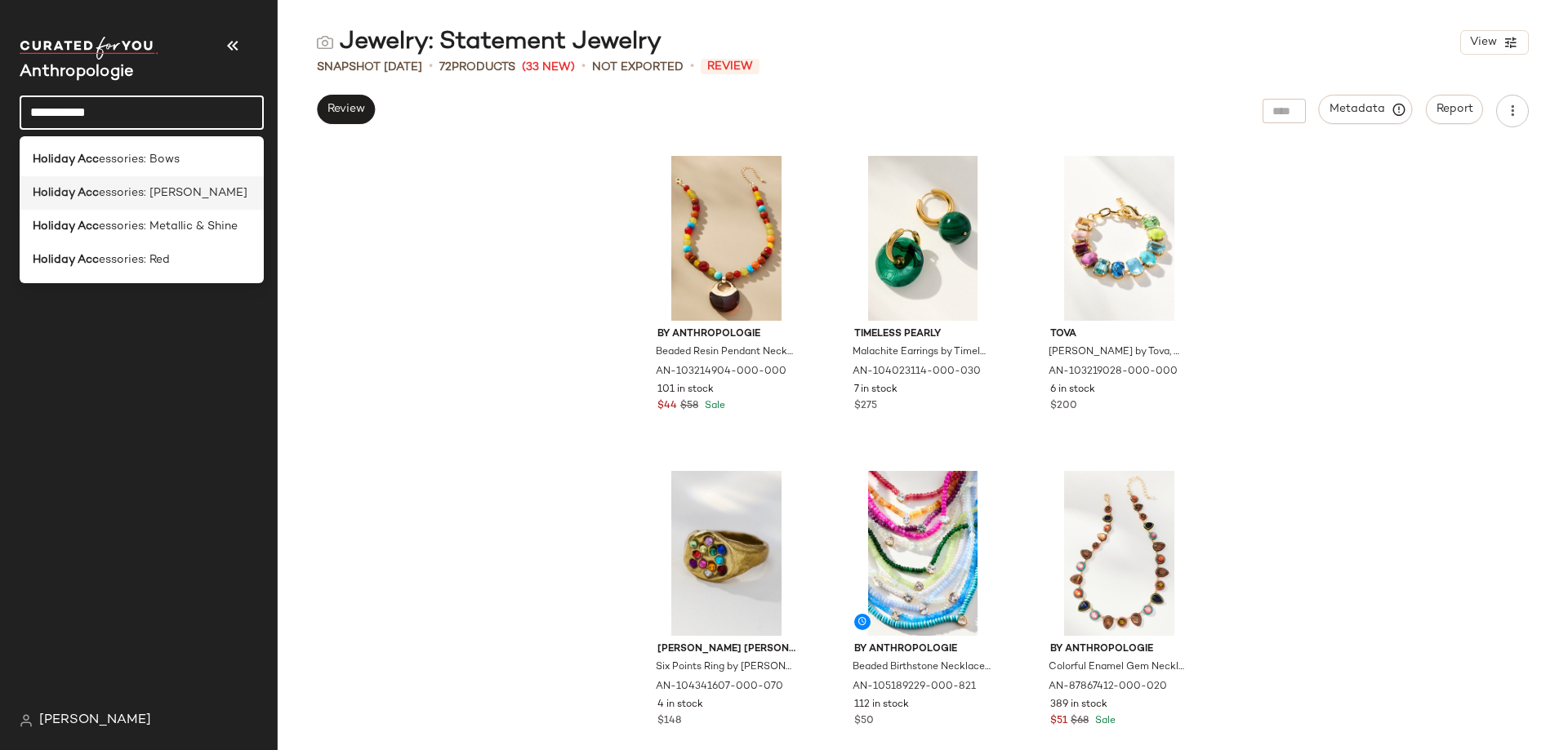
type input "**********"
click at [180, 203] on div "Holiday Acc essories: Jewel Tones" at bounding box center [142, 194] width 244 height 34
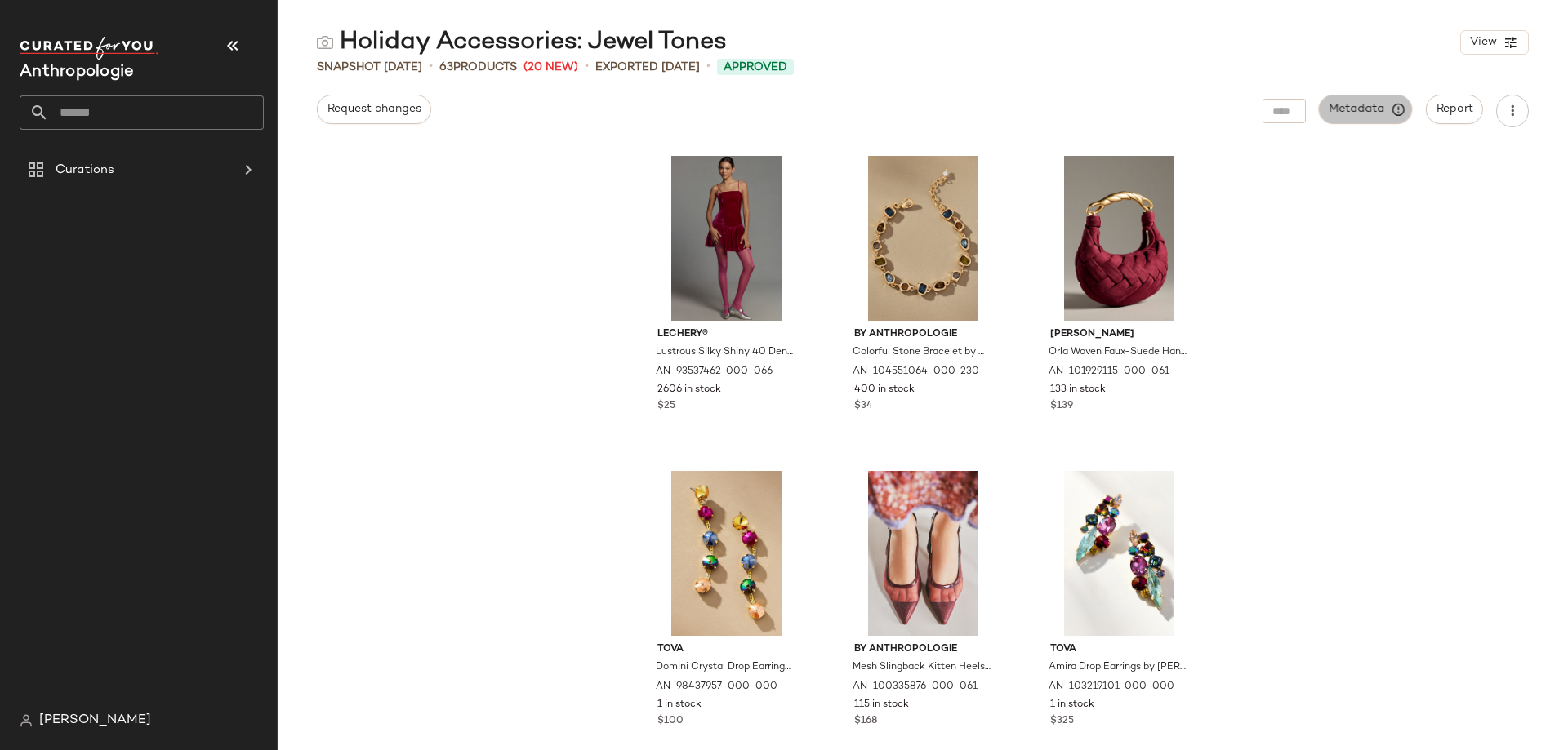
click at [1382, 104] on span "Metadata" at bounding box center [1365, 109] width 74 height 15
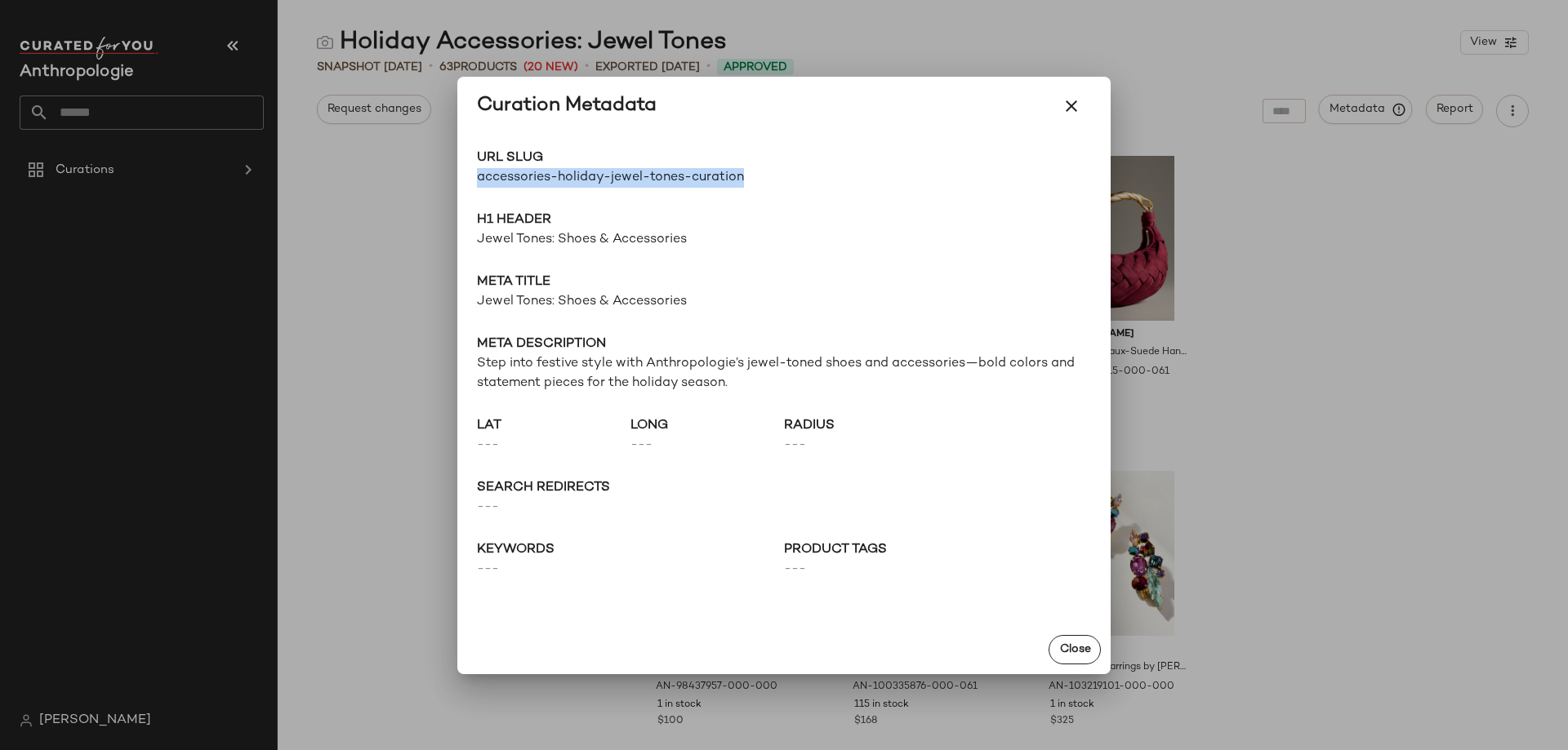
drag, startPoint x: 753, startPoint y: 174, endPoint x: 470, endPoint y: 170, distance: 283.0
click at [470, 170] on div "URL Slug accessories-holiday-jewel-tones-curation Go to Shop H1 Header Jewel To…" at bounding box center [784, 380] width 653 height 490
copy span "accessories-holiday-jewel-tones-curation"
click at [1078, 105] on icon "button" at bounding box center [1072, 106] width 20 height 20
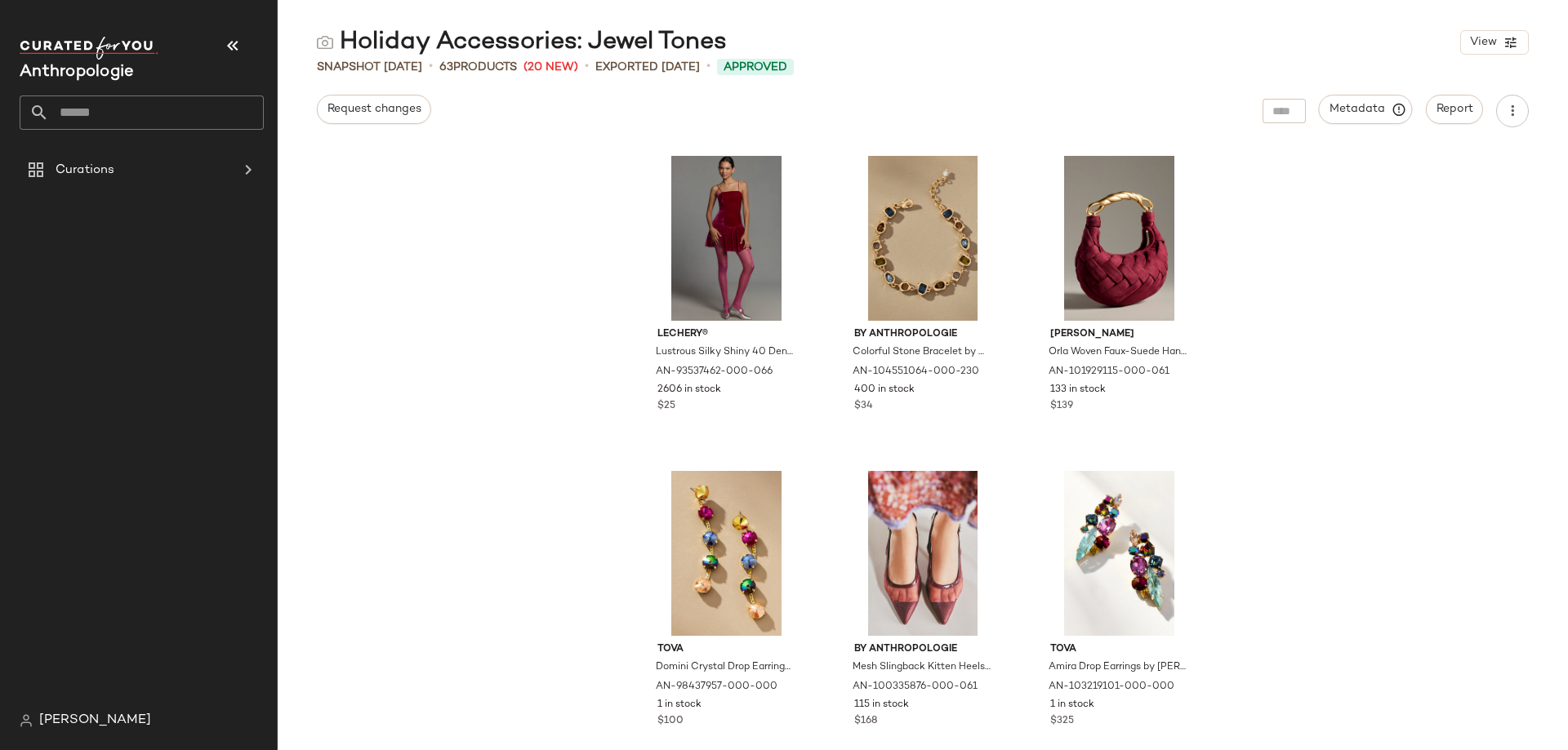
click at [165, 91] on div "Anthropologie" at bounding box center [142, 83] width 244 height 93
click at [155, 105] on input "text" at bounding box center [156, 113] width 215 height 34
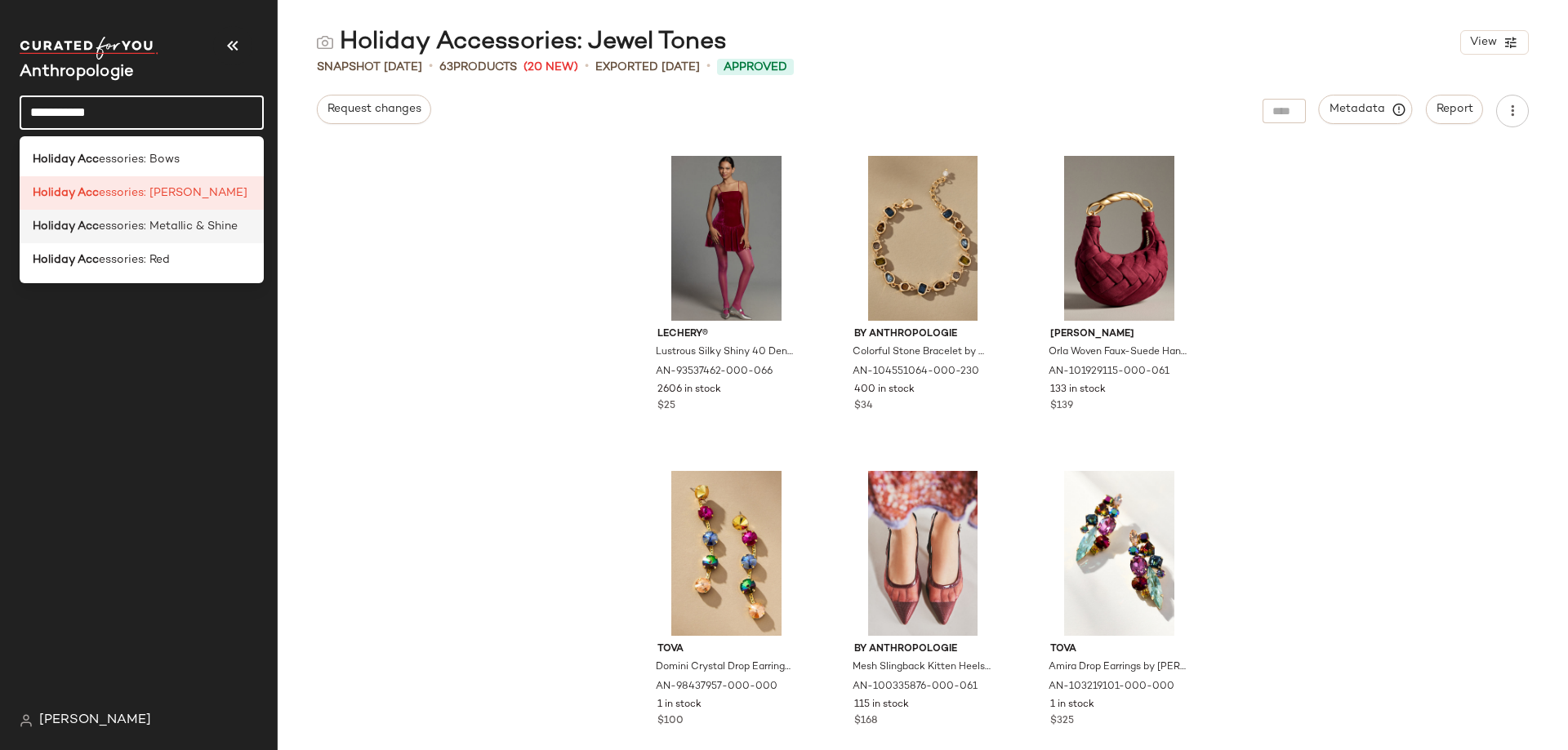
type input "**********"
click at [148, 223] on span "essories: Metallic & Shine" at bounding box center [168, 226] width 139 height 17
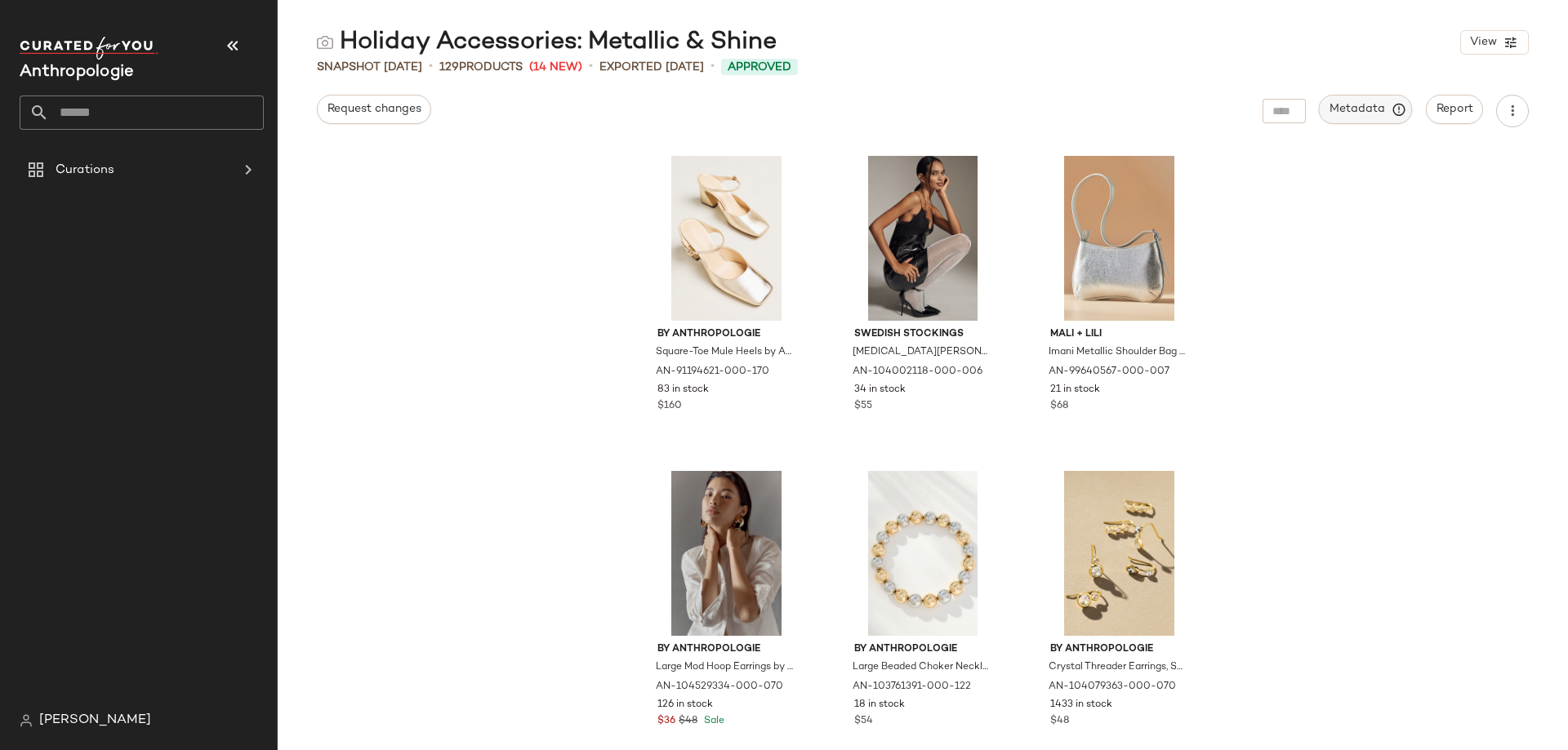
click at [1364, 119] on button "Metadata" at bounding box center [1366, 109] width 94 height 29
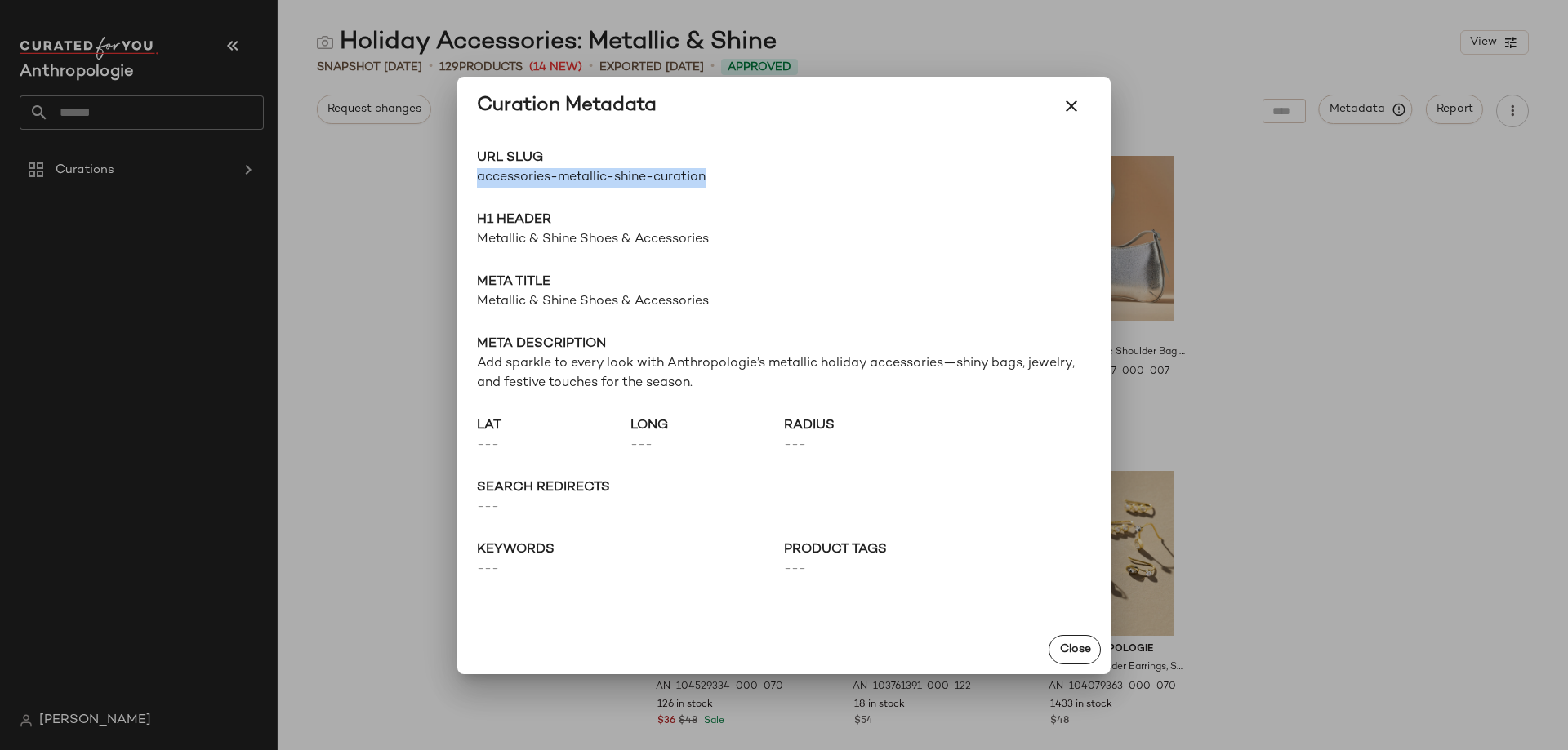
drag, startPoint x: 716, startPoint y: 176, endPoint x: 468, endPoint y: 180, distance: 248.0
click at [468, 180] on div "URL Slug accessories-metallic-shine-curation Go to Shop H1 Header Metallic & Sh…" at bounding box center [784, 380] width 653 height 490
copy span "accessories-metallic-shine-curation"
click at [1075, 112] on icon "button" at bounding box center [1072, 106] width 20 height 20
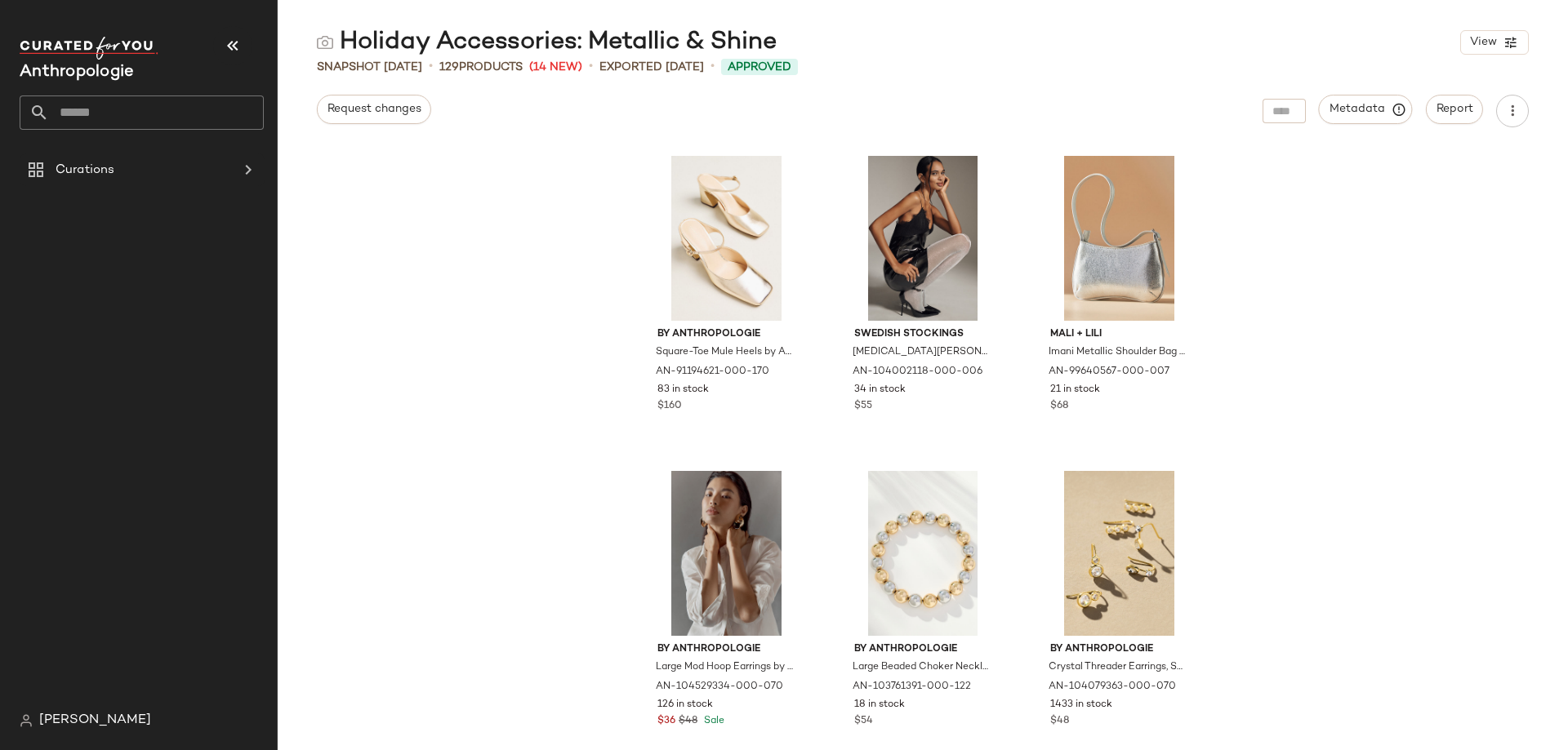
click at [217, 119] on input "text" at bounding box center [156, 113] width 215 height 34
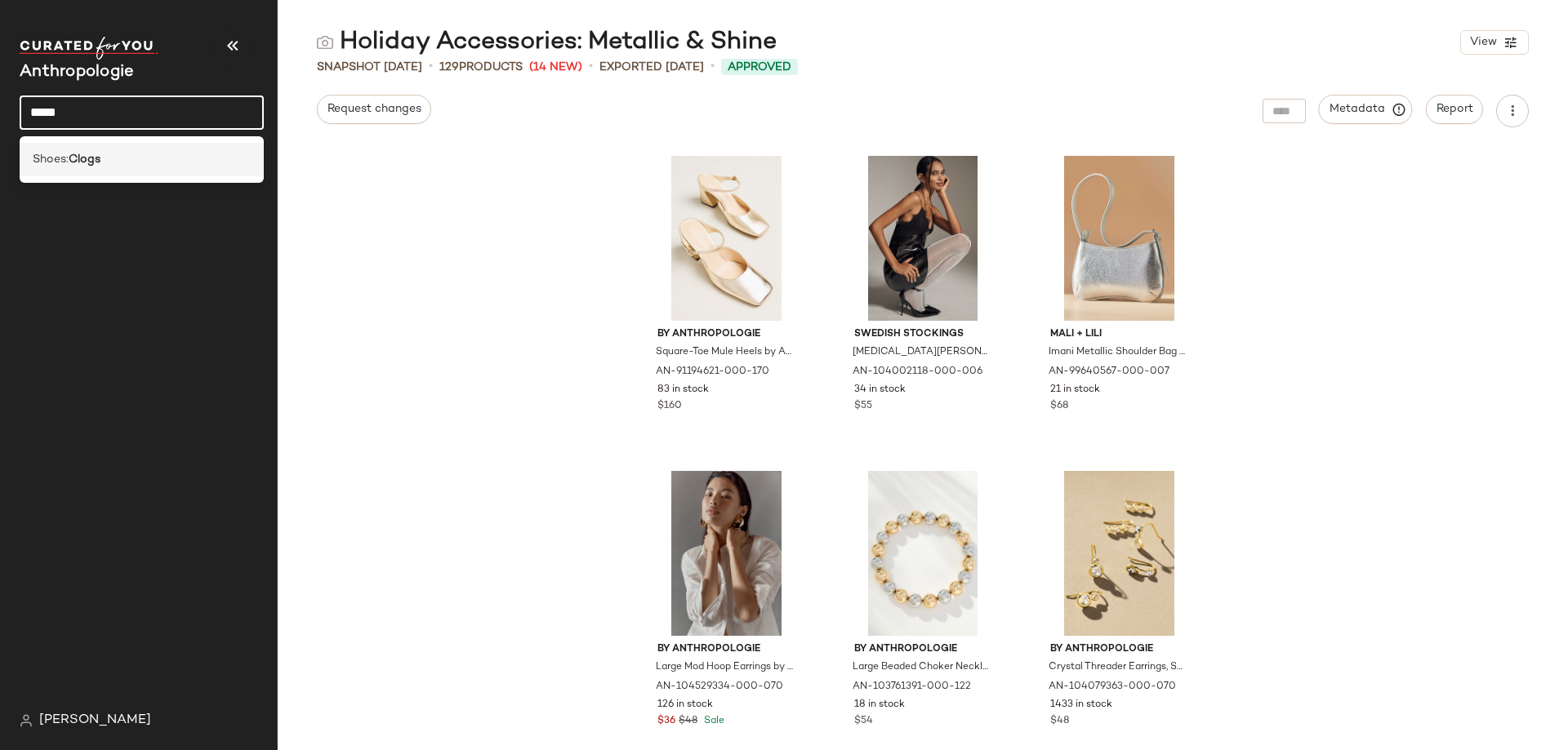
type input "*****"
click at [101, 167] on b "Clogs" at bounding box center [85, 159] width 32 height 17
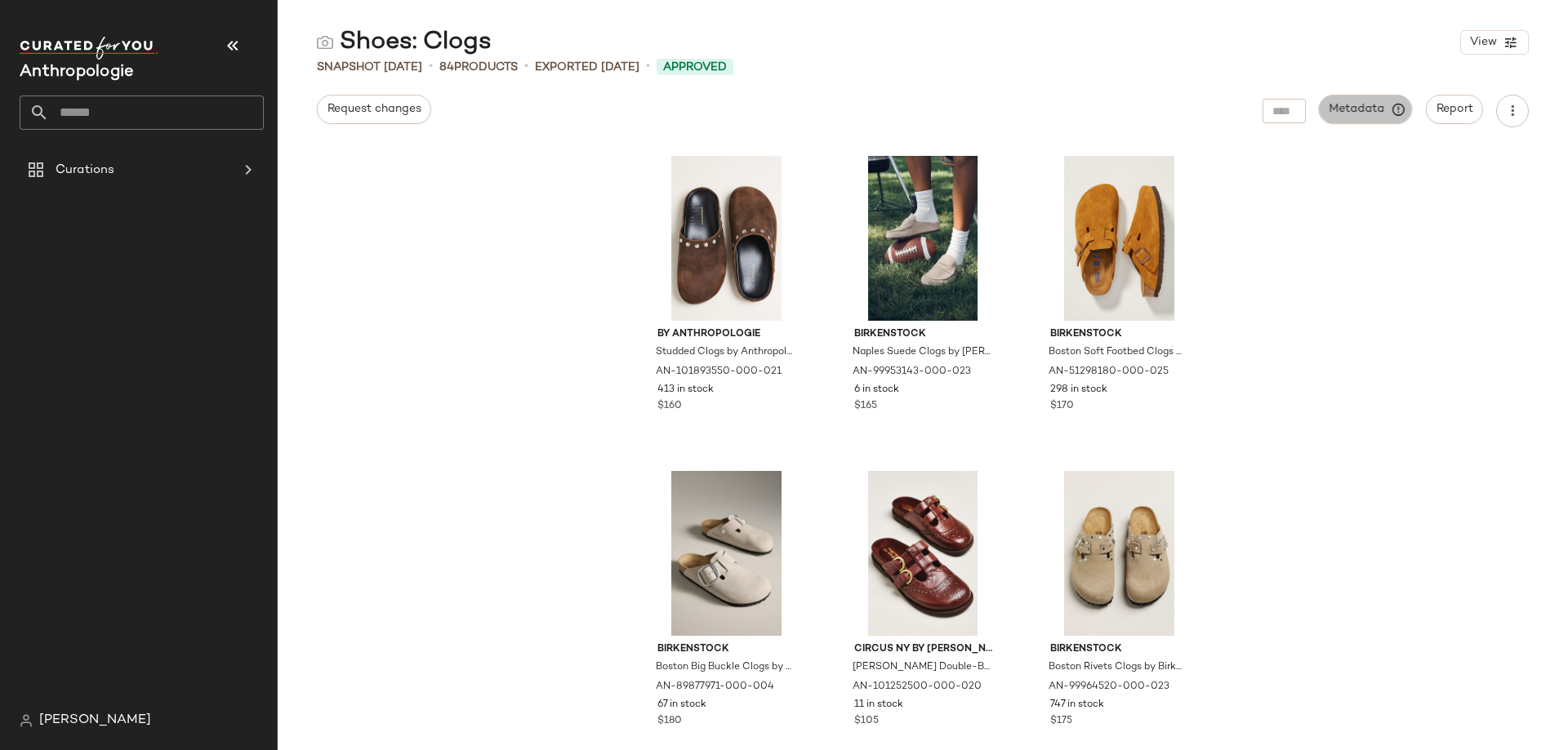
click at [1357, 110] on span "Metadata" at bounding box center [1365, 109] width 74 height 15
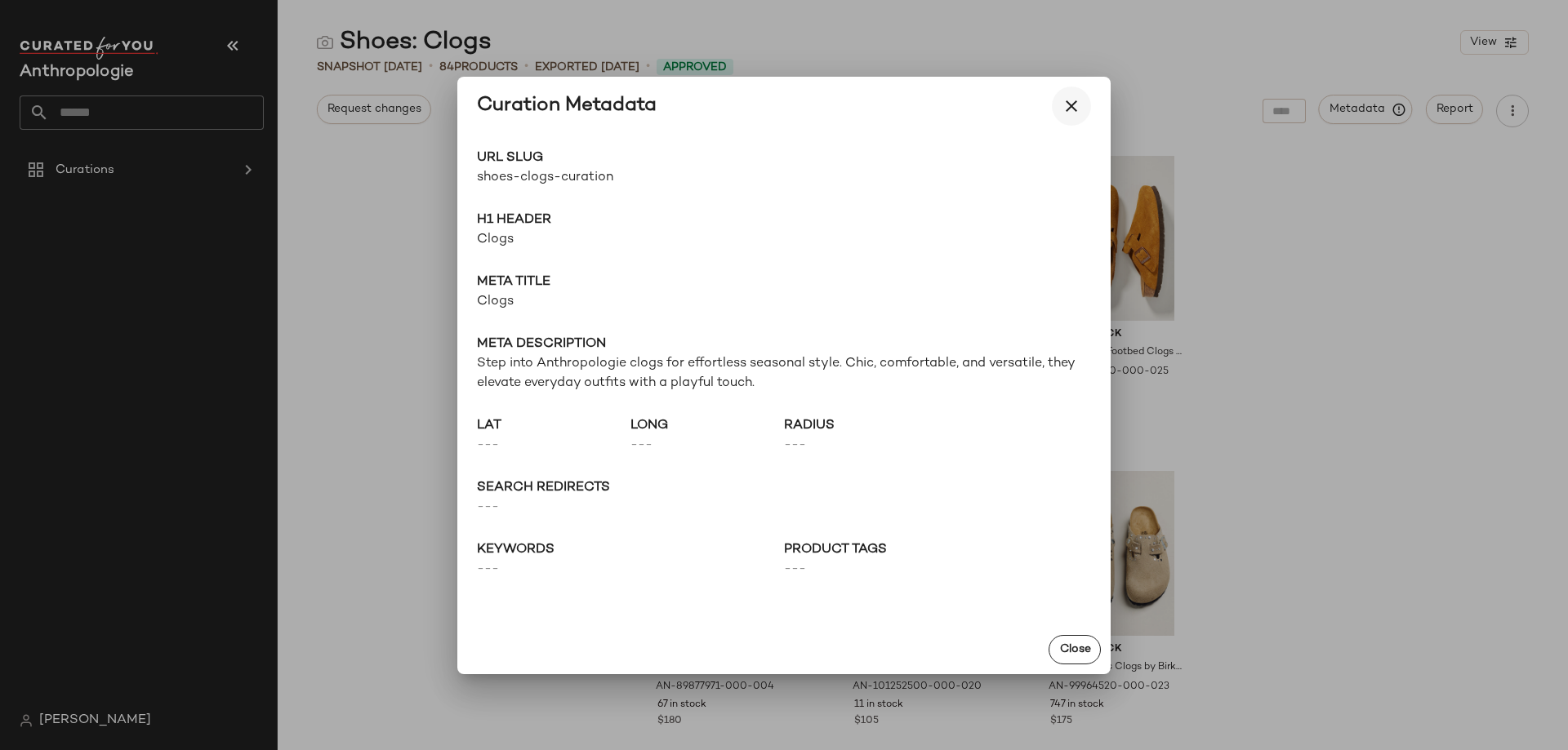
click at [1076, 117] on button "button" at bounding box center [1071, 106] width 39 height 39
